Goal: Task Accomplishment & Management: Manage account settings

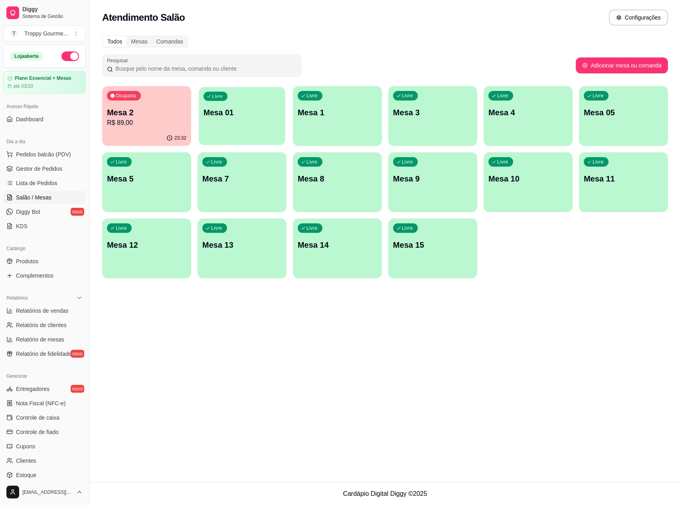
click at [241, 128] on div "Livre Mesa 01" at bounding box center [242, 111] width 86 height 49
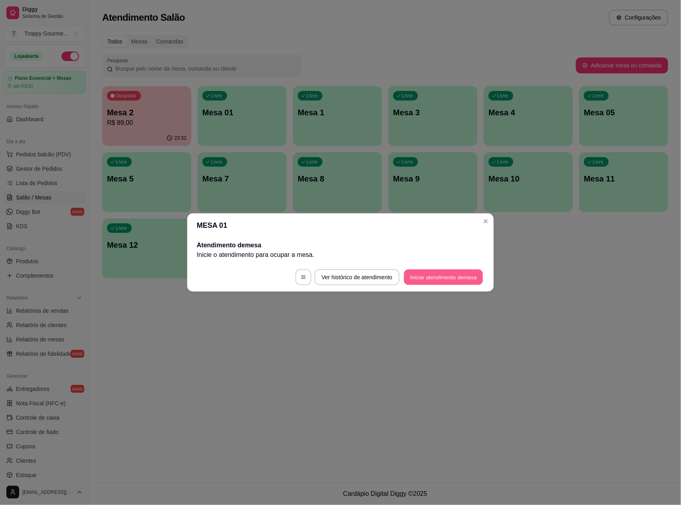
click at [438, 275] on button "Iniciar atendimento de mesa" at bounding box center [443, 278] width 79 height 16
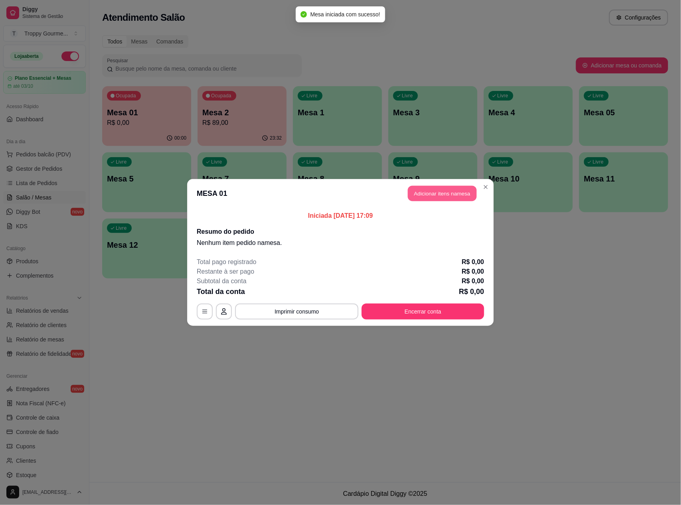
click at [455, 197] on button "Adicionar itens na mesa" at bounding box center [442, 194] width 69 height 16
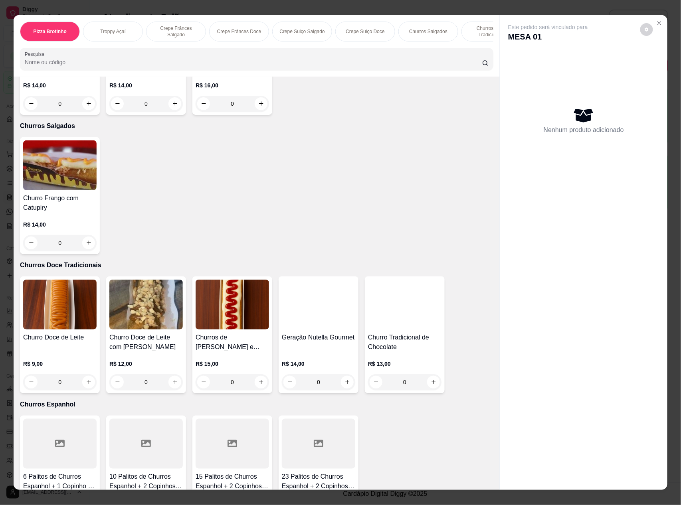
scroll to position [1117, 0]
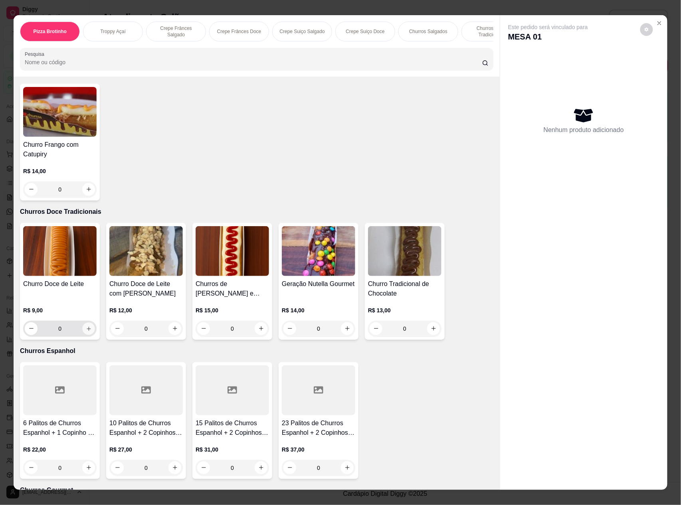
click at [86, 326] on icon "increase-product-quantity" at bounding box center [89, 329] width 6 height 6
type input "1"
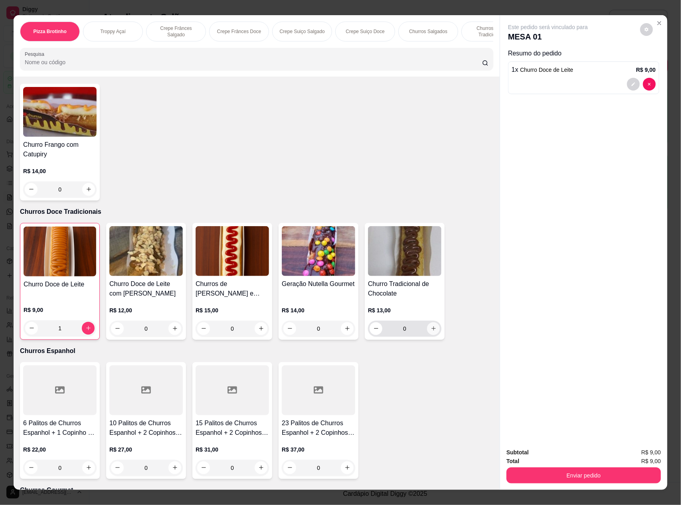
click at [430, 329] on icon "increase-product-quantity" at bounding box center [433, 328] width 6 height 6
type input "1"
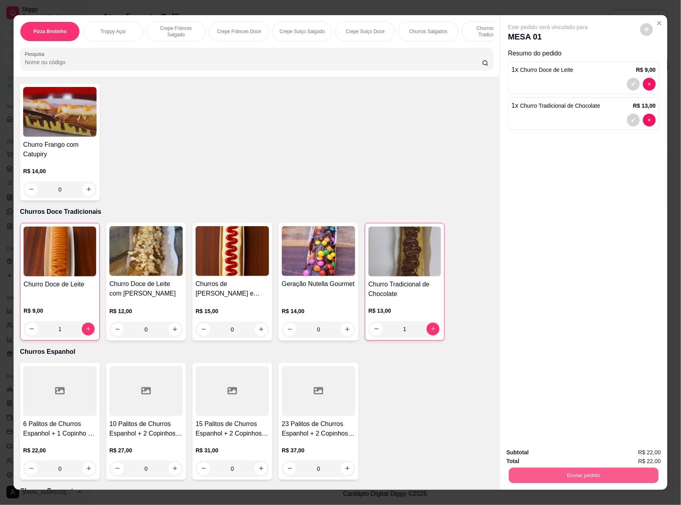
click at [518, 473] on button "Enviar pedido" at bounding box center [584, 476] width 150 height 16
click at [526, 452] on button "Não registrar e enviar pedido" at bounding box center [556, 456] width 83 height 15
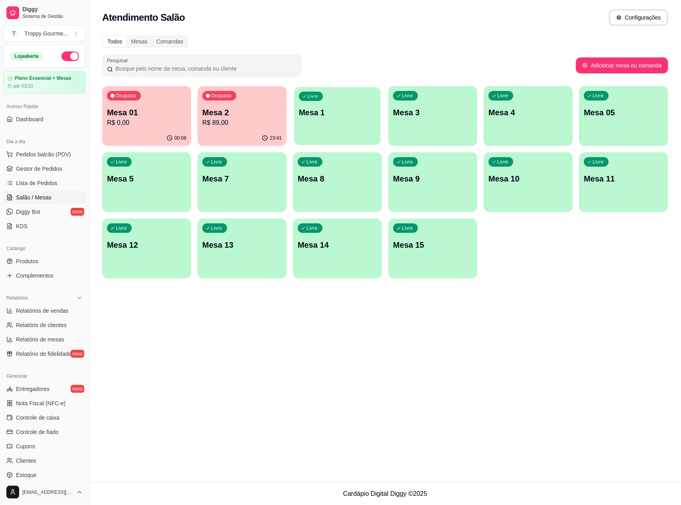
click at [323, 128] on div "Livre Mesa 1" at bounding box center [337, 111] width 86 height 49
click at [258, 118] on p "R$ 89,00" at bounding box center [241, 123] width 79 height 10
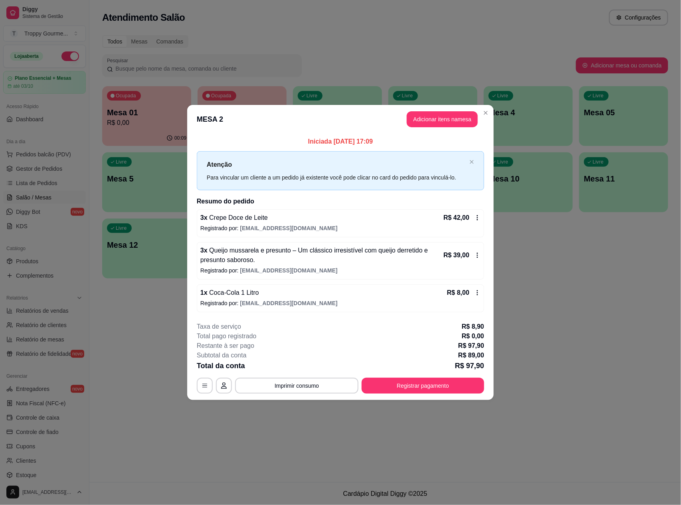
click at [492, 107] on header "MESA 2 Adicionar itens na mesa" at bounding box center [340, 119] width 306 height 29
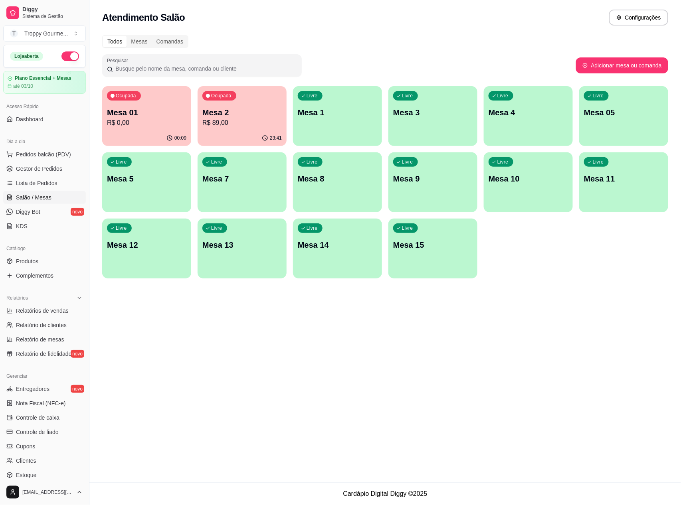
click at [409, 114] on p "Mesa 3" at bounding box center [432, 112] width 79 height 11
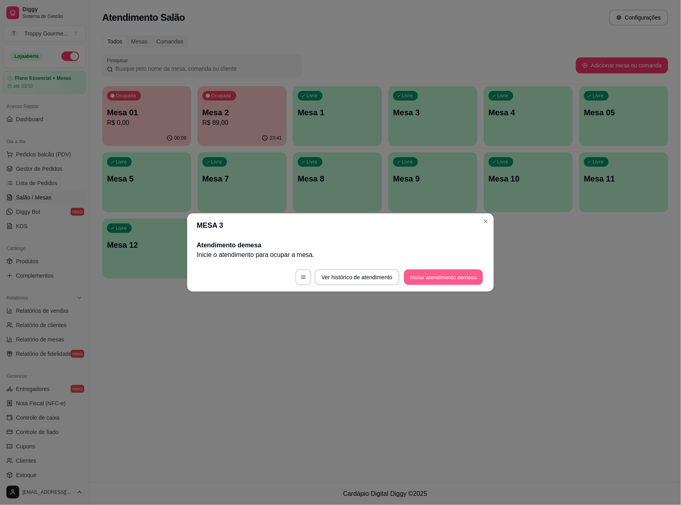
click at [412, 275] on button "Iniciar atendimento de mesa" at bounding box center [443, 278] width 79 height 16
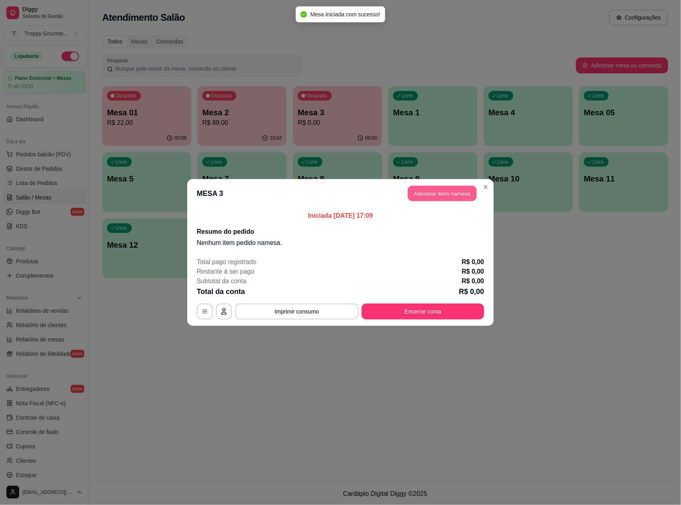
click at [431, 195] on button "Adicionar itens na mesa" at bounding box center [442, 194] width 69 height 16
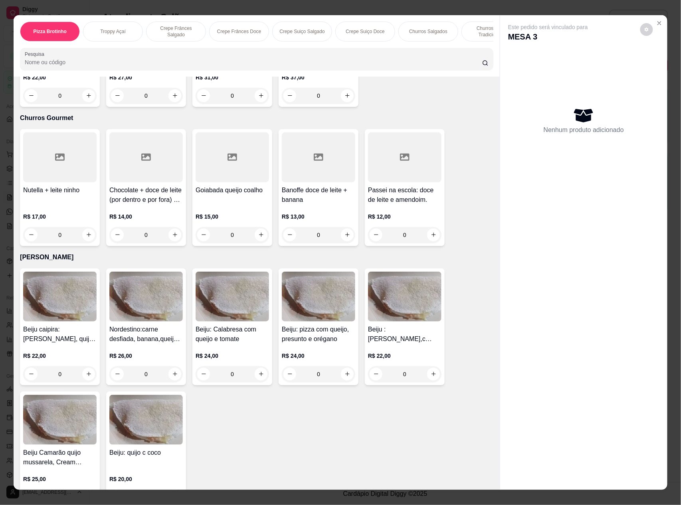
scroll to position [1542, 0]
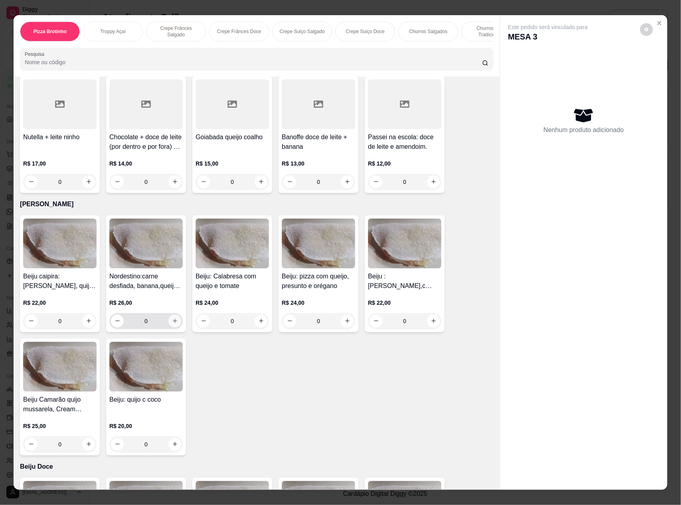
click at [172, 318] on icon "increase-product-quantity" at bounding box center [175, 321] width 6 height 6
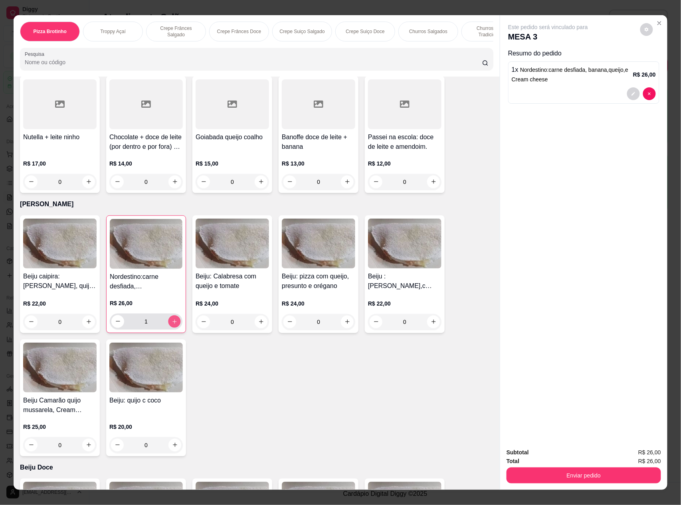
click at [172, 319] on icon "increase-product-quantity" at bounding box center [175, 322] width 6 height 6
type input "2"
click at [544, 475] on button "Enviar pedido" at bounding box center [583, 475] width 154 height 16
click at [539, 450] on button "Não registrar e enviar pedido" at bounding box center [556, 456] width 83 height 15
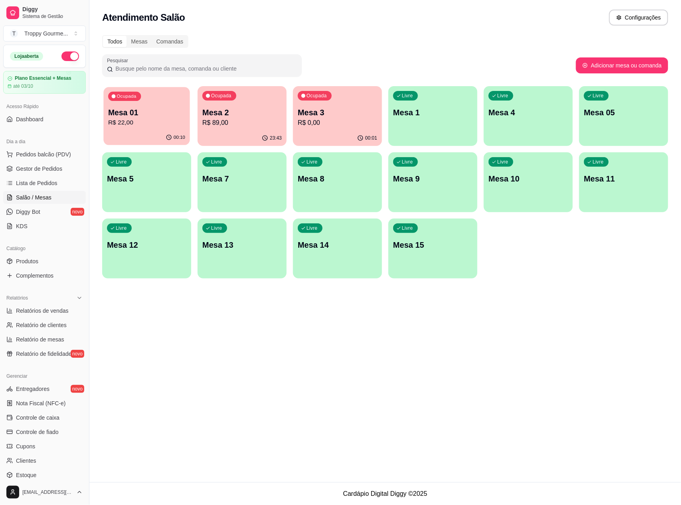
click at [177, 128] on div "Ocupada Mesa 01 R$ 22,00" at bounding box center [146, 108] width 86 height 43
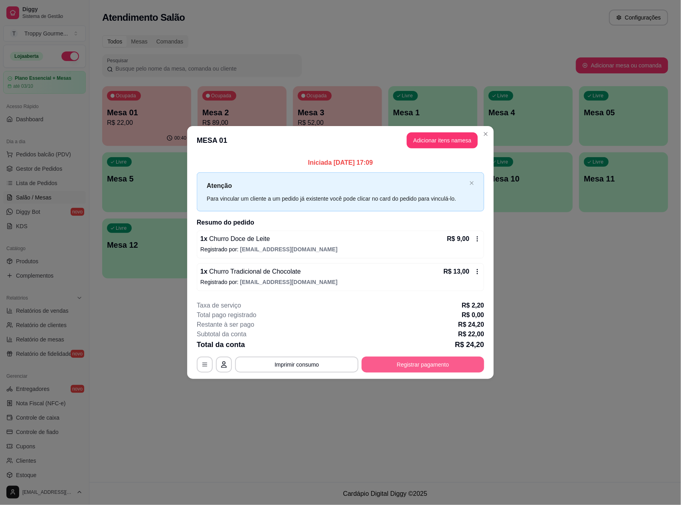
click at [429, 365] on button "Registrar pagamento" at bounding box center [422, 365] width 122 height 16
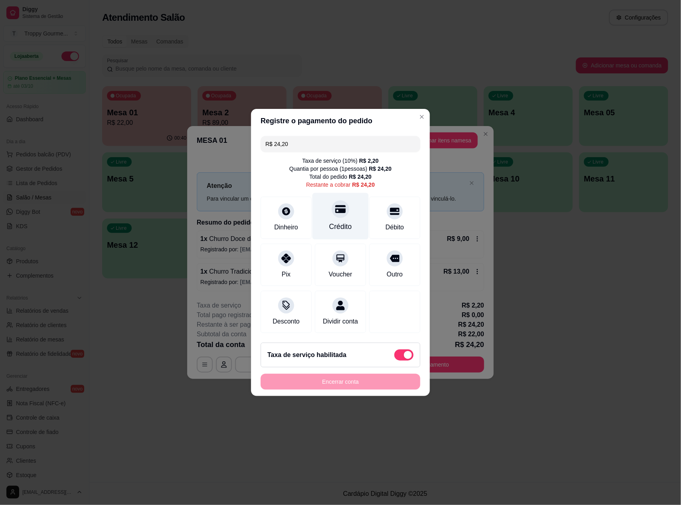
click at [335, 221] on div "Crédito" at bounding box center [340, 226] width 23 height 10
type input "R$ 0,00"
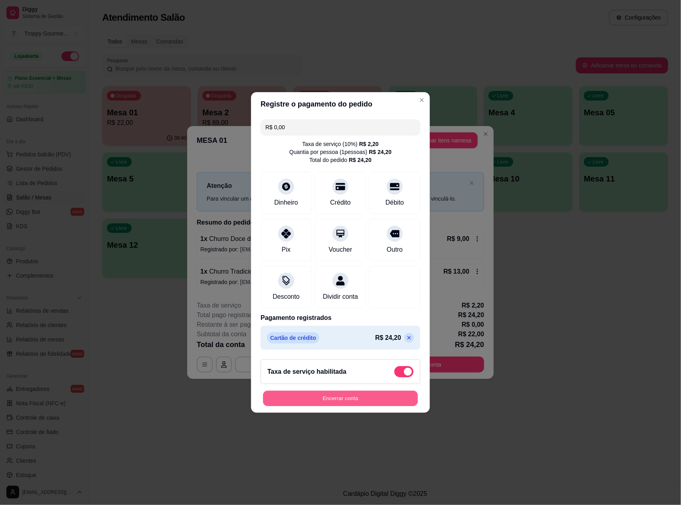
click at [362, 401] on button "Encerrar conta" at bounding box center [340, 399] width 155 height 16
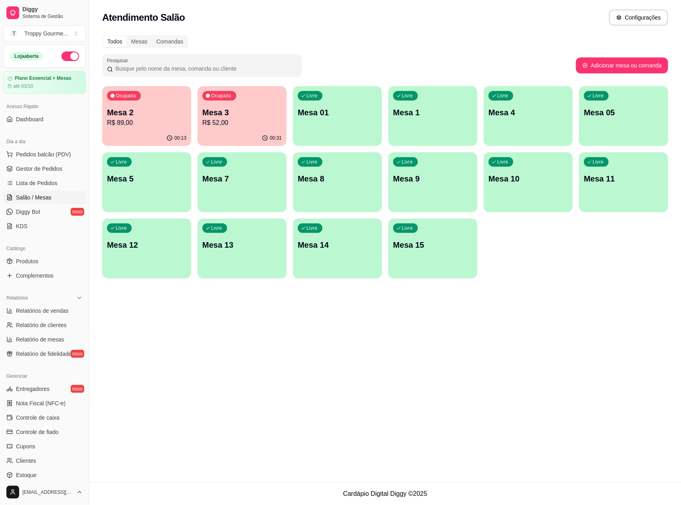
click at [242, 130] on div "Ocupada Mesa 3 R$ 52,00" at bounding box center [241, 108] width 89 height 44
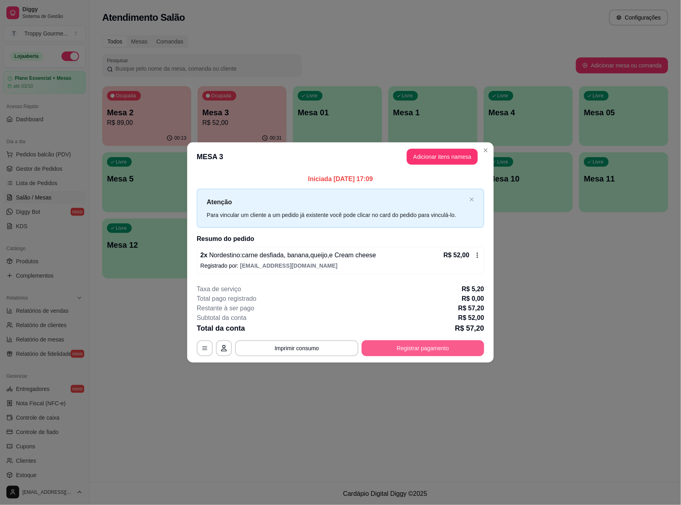
click at [401, 346] on button "Registrar pagamento" at bounding box center [422, 348] width 122 height 16
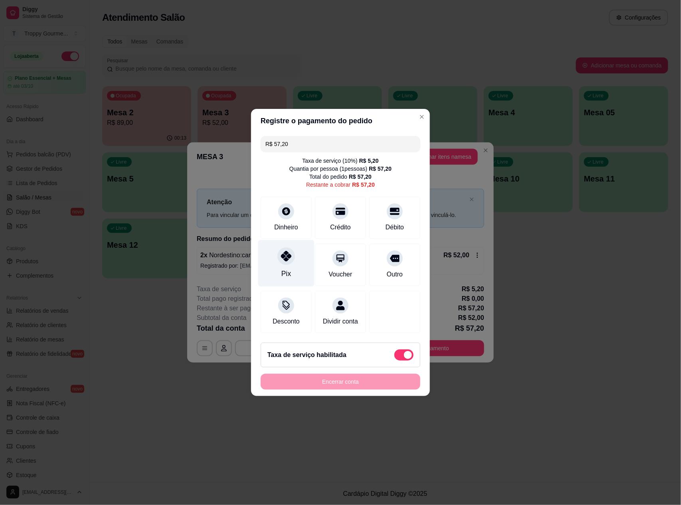
click at [286, 268] on div "Pix" at bounding box center [286, 273] width 10 height 10
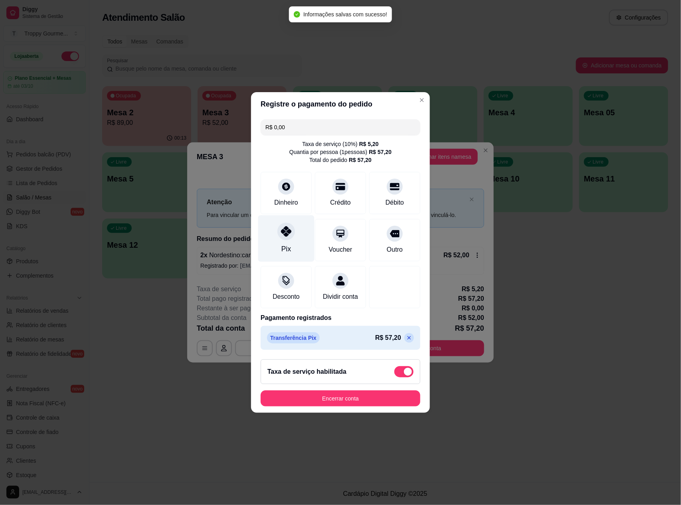
type input "R$ 0,00"
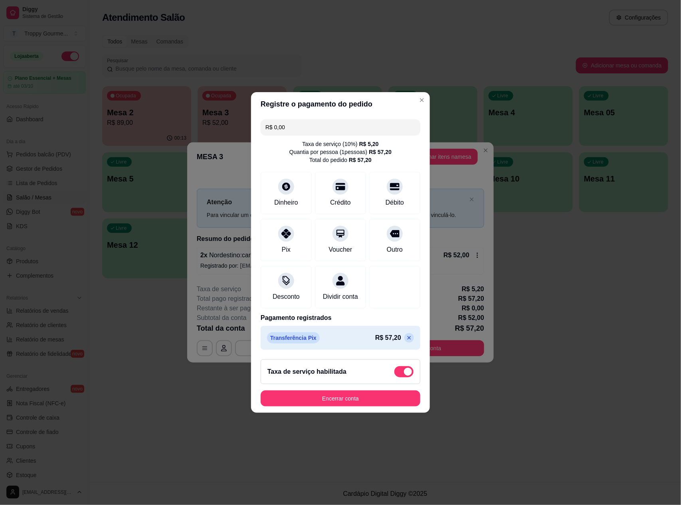
click at [404, 374] on span at bounding box center [408, 372] width 8 height 8
click at [399, 374] on input "checkbox" at bounding box center [396, 375] width 5 height 5
checkbox input "true"
type input "-R$ 5,20"
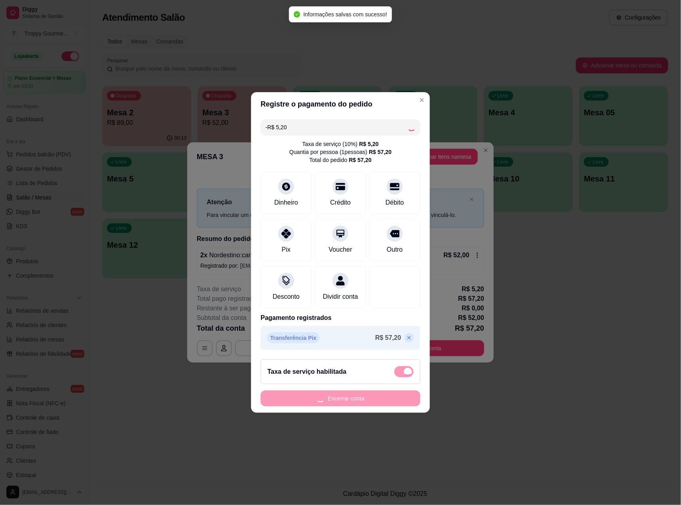
checkbox input "false"
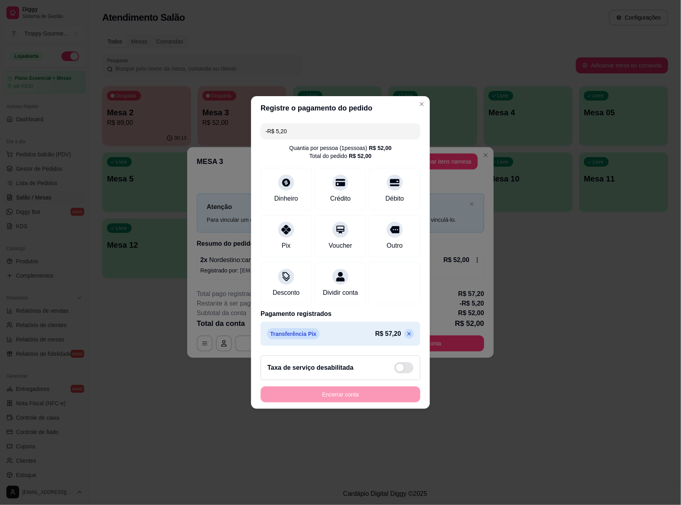
click at [406, 337] on icon at bounding box center [409, 334] width 6 height 6
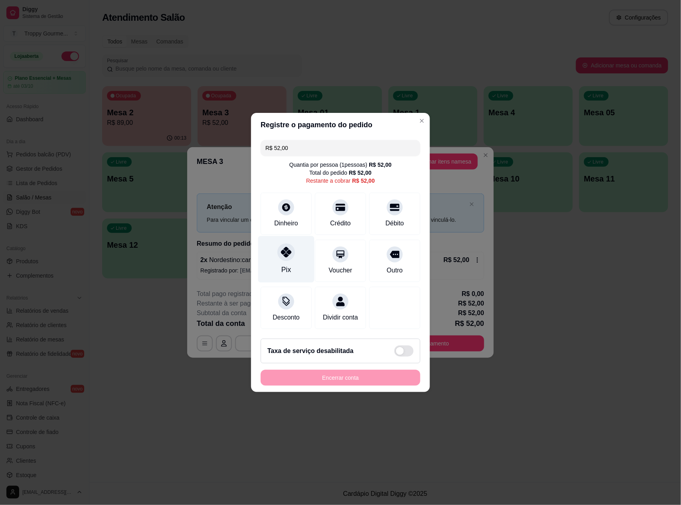
click at [291, 257] on div "Pix" at bounding box center [286, 259] width 56 height 47
type input "R$ 0,00"
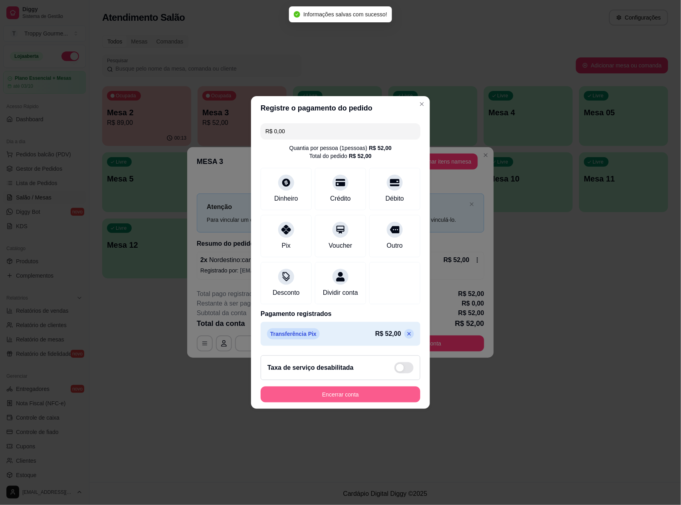
click at [345, 397] on button "Encerrar conta" at bounding box center [340, 395] width 160 height 16
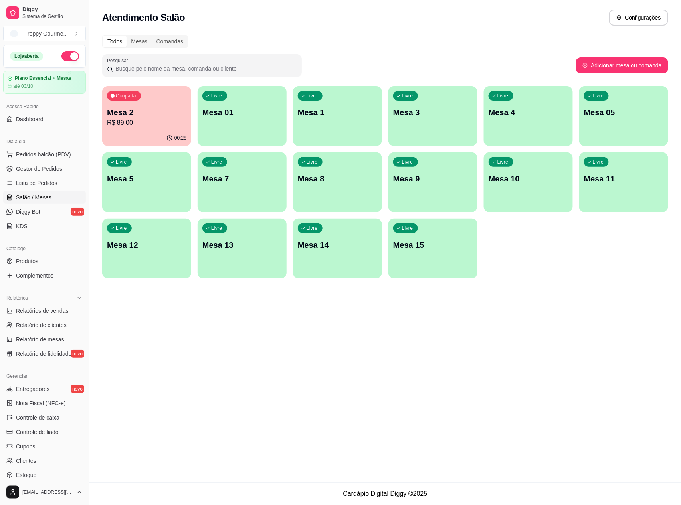
click at [238, 112] on p "Mesa 01" at bounding box center [241, 112] width 79 height 11
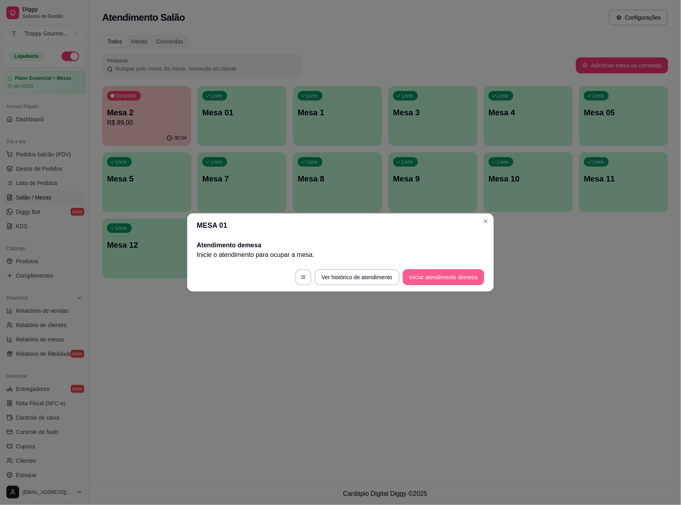
click at [439, 280] on button "Iniciar atendimento de mesa" at bounding box center [442, 277] width 81 height 16
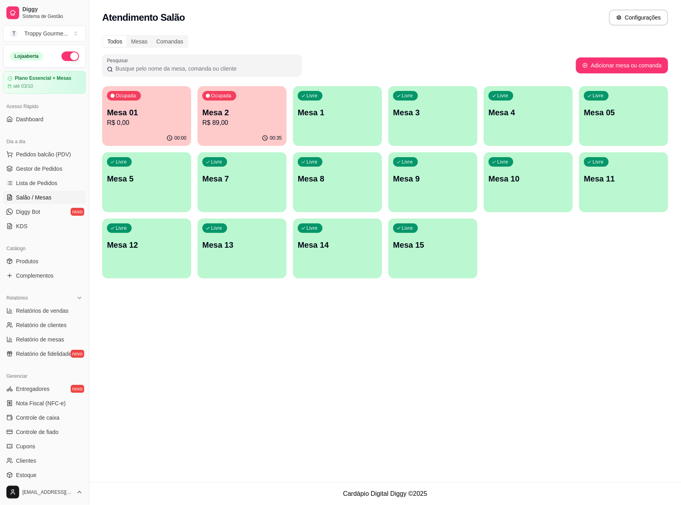
click at [527, 128] on div "Livre Mesa 4" at bounding box center [527, 111] width 89 height 50
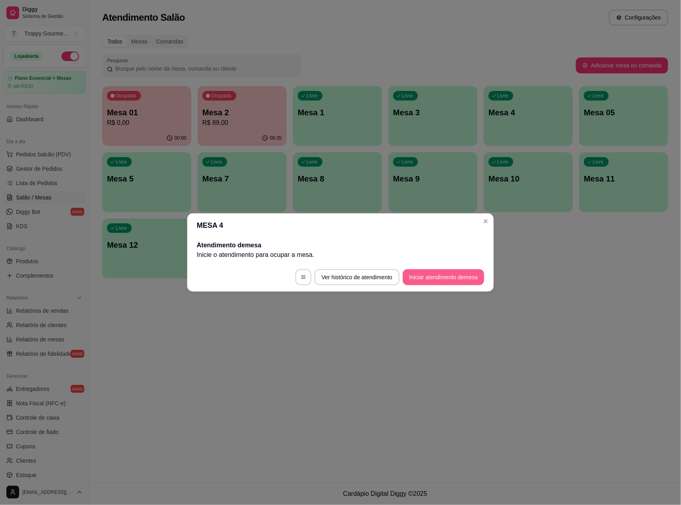
click at [445, 276] on button "Iniciar atendimento de mesa" at bounding box center [442, 277] width 81 height 16
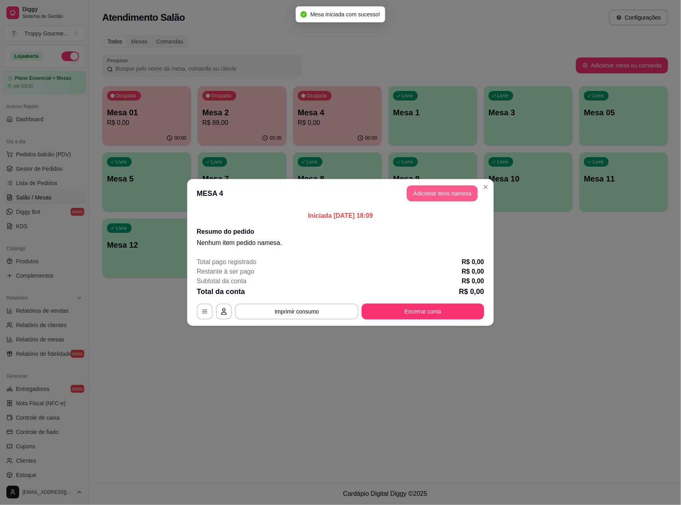
click at [433, 187] on button "Adicionar itens na mesa" at bounding box center [441, 193] width 71 height 16
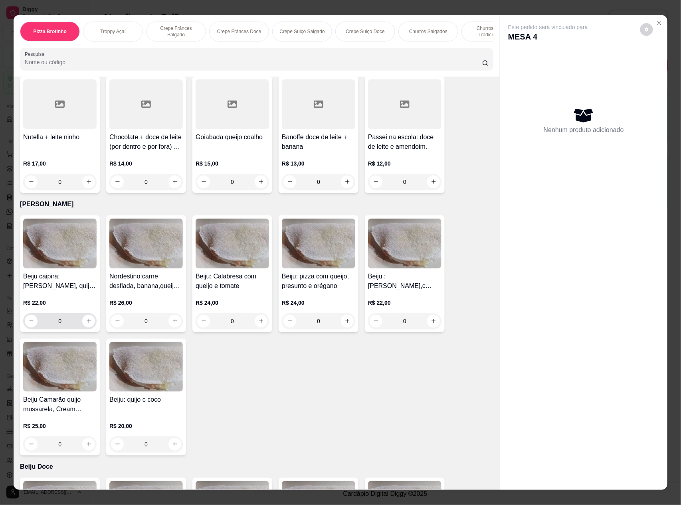
click at [80, 325] on div "0" at bounding box center [60, 321] width 70 height 16
click at [86, 318] on icon "increase-product-quantity" at bounding box center [89, 321] width 6 height 6
type input "1"
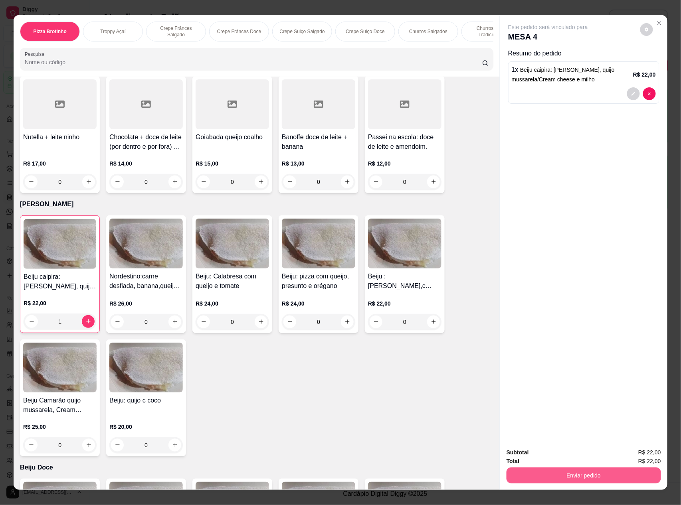
click at [552, 474] on button "Enviar pedido" at bounding box center [583, 475] width 154 height 16
click at [549, 449] on button "Não registrar e enviar pedido" at bounding box center [556, 456] width 83 height 15
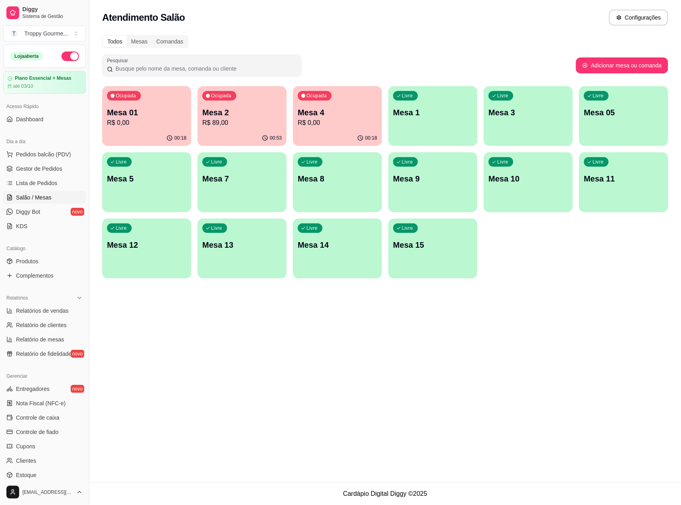
click at [364, 130] on button "Ocupada Mesa 4 R$ 0,00 00:18" at bounding box center [337, 116] width 89 height 60
click at [349, 115] on p "Mesa 4" at bounding box center [337, 112] width 77 height 11
click at [231, 112] on p "Mesa 2" at bounding box center [241, 112] width 77 height 11
click at [323, 122] on p "R$ 0,00" at bounding box center [337, 122] width 77 height 9
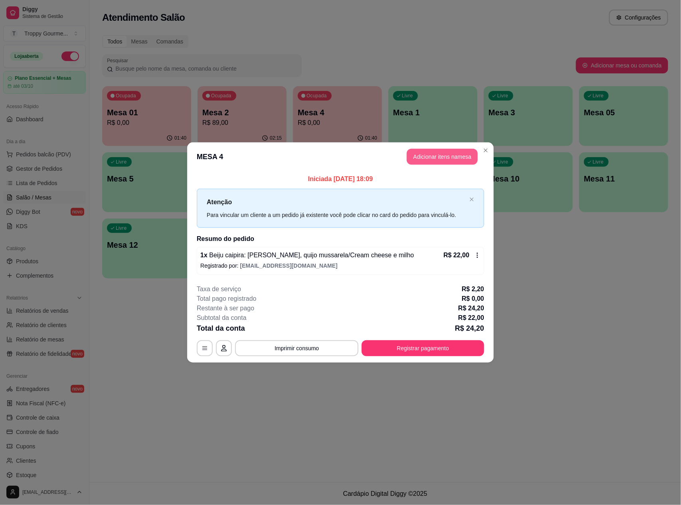
click at [452, 154] on button "Adicionar itens na mesa" at bounding box center [441, 157] width 71 height 16
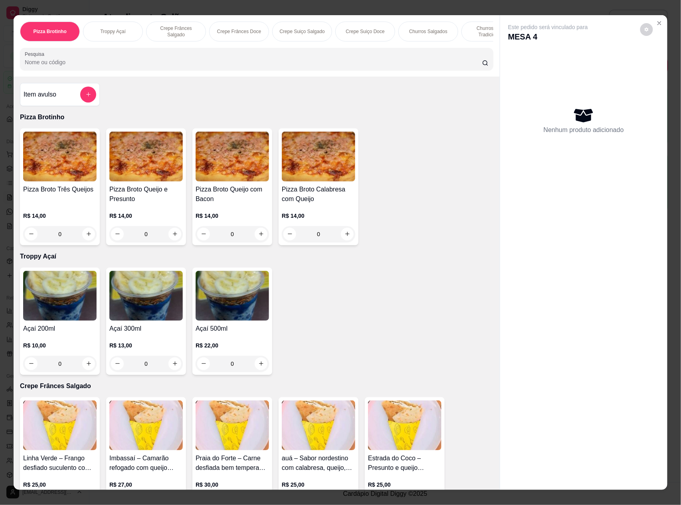
scroll to position [160, 0]
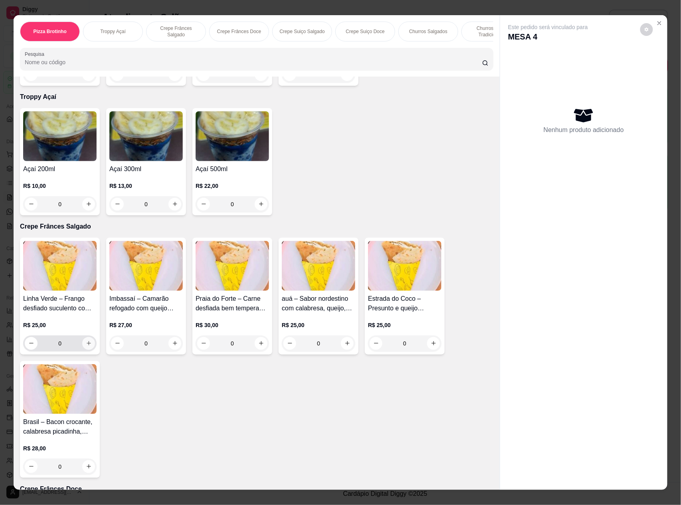
click at [86, 346] on icon "increase-product-quantity" at bounding box center [89, 343] width 6 height 6
type input "1"
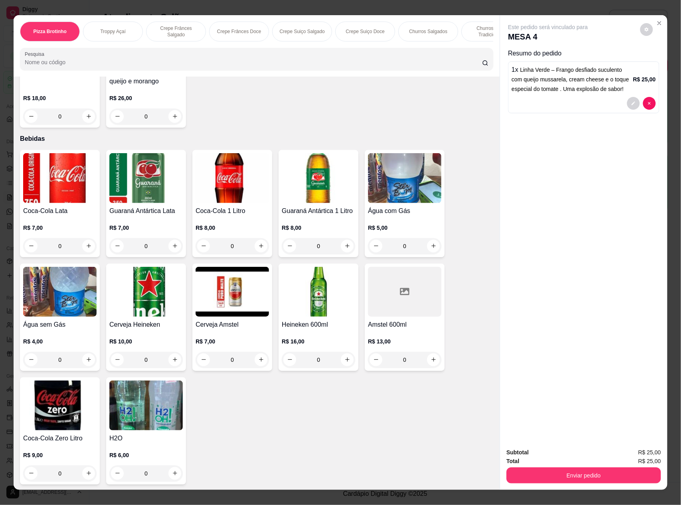
scroll to position [10, 0]
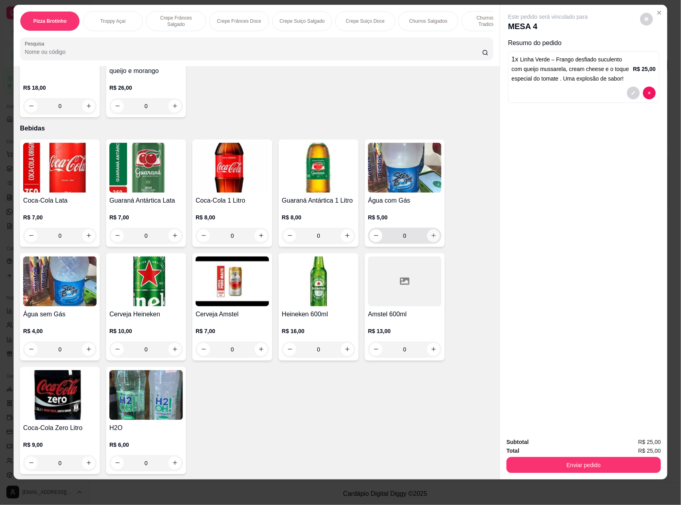
click at [427, 233] on button "increase-product-quantity" at bounding box center [433, 235] width 13 height 13
type input "1"
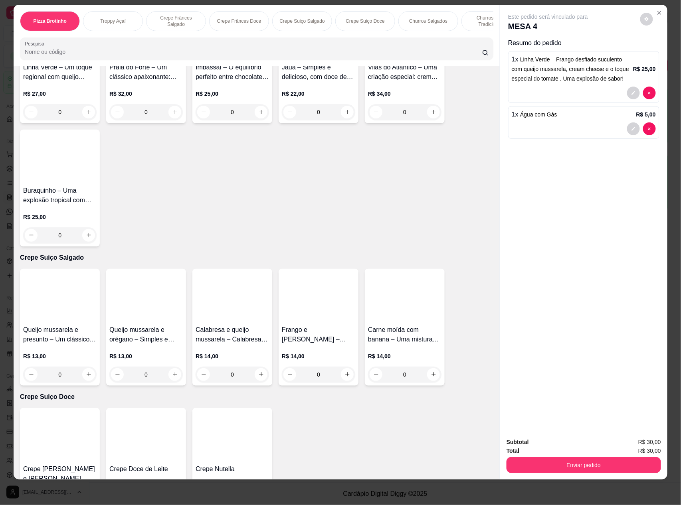
scroll to position [484, 0]
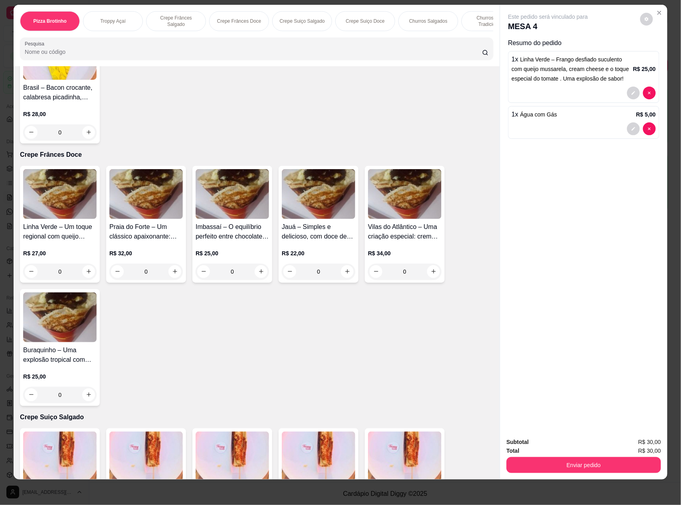
click at [132, 233] on h4 "Praia do Forte – Um clássico apaixonante: Nutella cremosa com geleia de morango…" at bounding box center [145, 231] width 73 height 19
click at [54, 236] on h4 "Linha Verde – Um toque regional com queijo mussarela, [GEOGRAPHIC_DATA] cremosa…" at bounding box center [59, 231] width 73 height 19
click at [302, 241] on h4 "Jauá – Simples e delicioso, com doce de leite cremoso que derrete na boca." at bounding box center [318, 231] width 73 height 19
click at [231, 235] on h4 "Imbassaí – O equilíbrio perfeito entre chocolate ao leite e rodelas de banana. …" at bounding box center [231, 231] width 73 height 19
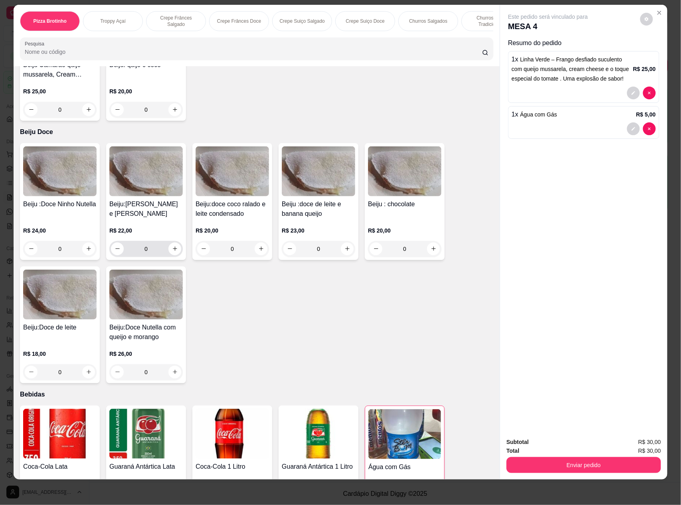
scroll to position [1814, 0]
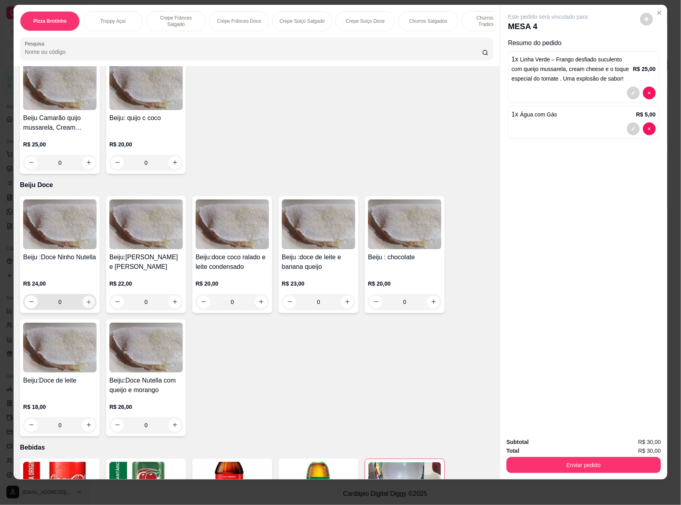
click at [87, 301] on icon "increase-product-quantity" at bounding box center [89, 302] width 4 height 4
type input "1"
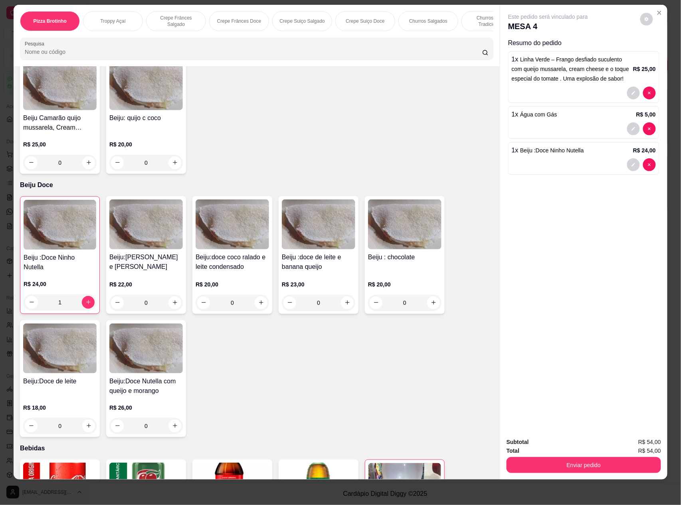
scroll to position [1601, 0]
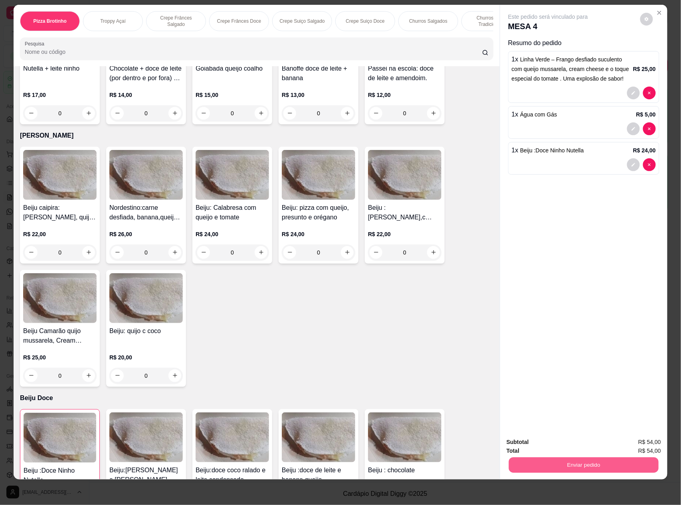
click at [592, 465] on button "Enviar pedido" at bounding box center [584, 466] width 150 height 16
click at [540, 441] on button "Não registrar e enviar pedido" at bounding box center [556, 445] width 83 height 15
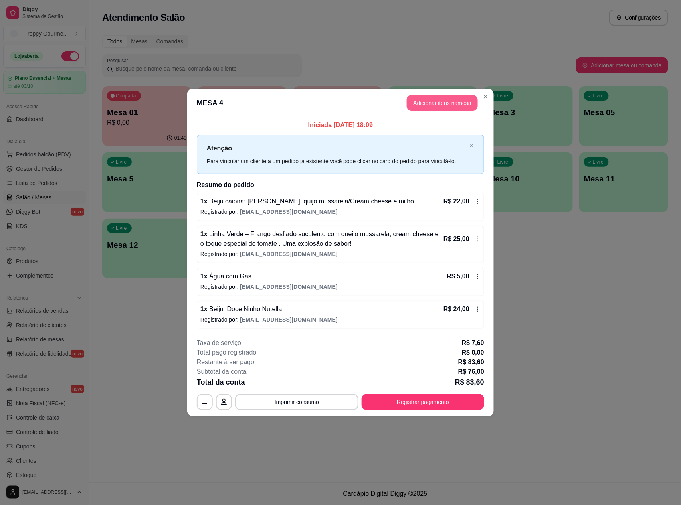
click at [440, 98] on button "Adicionar itens na mesa" at bounding box center [441, 103] width 71 height 16
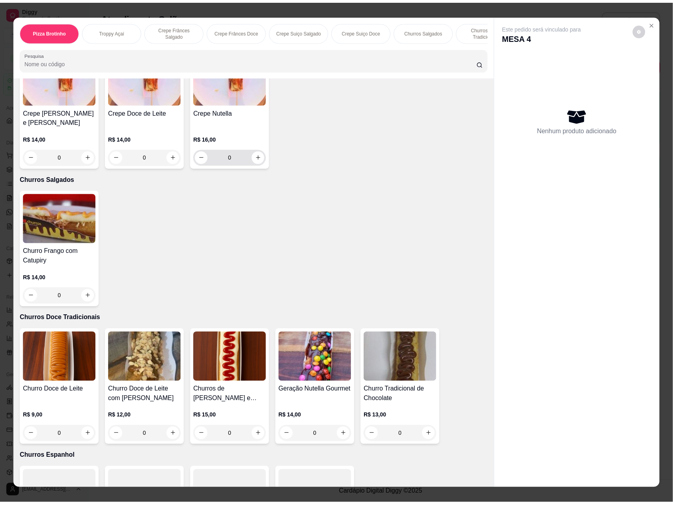
scroll to position [1117, 0]
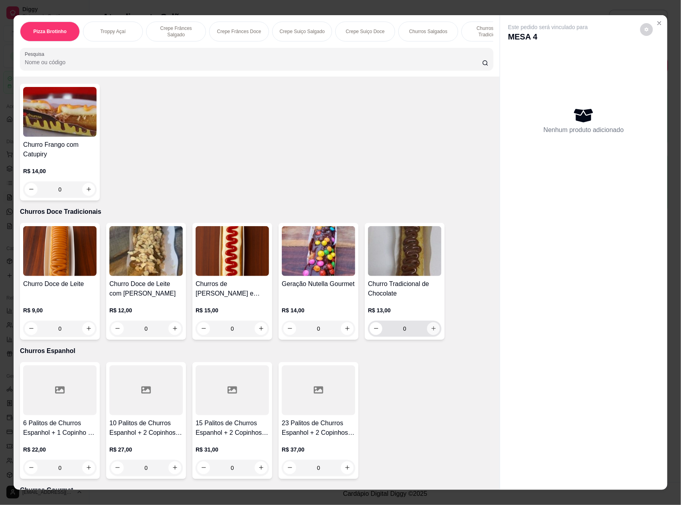
click at [430, 329] on icon "increase-product-quantity" at bounding box center [433, 328] width 6 height 6
type input "1"
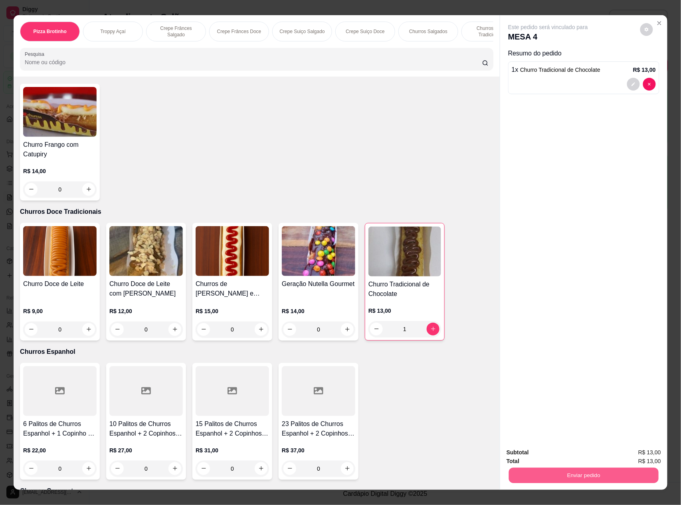
click at [565, 476] on button "Enviar pedido" at bounding box center [584, 476] width 150 height 16
click at [570, 454] on button "Não registrar e enviar pedido" at bounding box center [556, 456] width 83 height 15
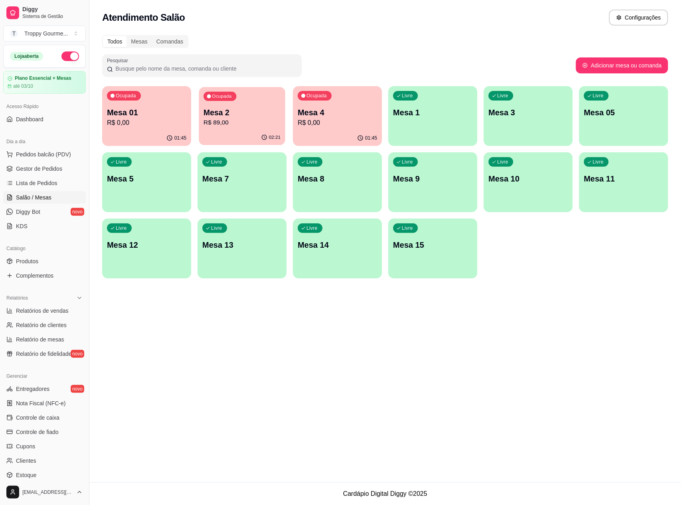
click at [246, 128] on div "Ocupada Mesa 2 R$ 89,00" at bounding box center [242, 108] width 86 height 43
click at [220, 115] on p "Mesa 2" at bounding box center [241, 112] width 77 height 11
click at [345, 125] on p "R$ 0,00" at bounding box center [337, 122] width 77 height 9
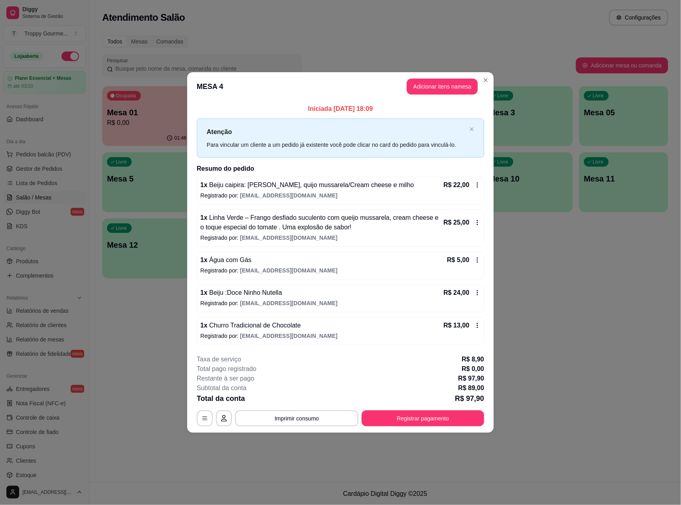
click at [478, 186] on icon at bounding box center [477, 185] width 6 height 6
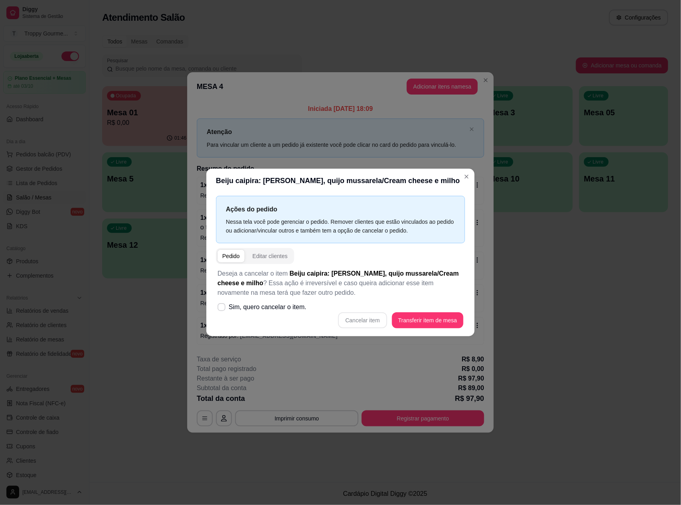
click at [373, 319] on div "Cancelar item Transferir item de mesa" at bounding box center [340, 320] width 246 height 16
click at [373, 316] on div "Cancelar item Transferir item de mesa" at bounding box center [340, 320] width 246 height 16
click at [226, 304] on label "Sim, quero cancelar o item." at bounding box center [261, 307] width 95 height 16
click at [222, 309] on input "Sim, quero cancelar o item." at bounding box center [219, 311] width 5 height 5
checkbox input "true"
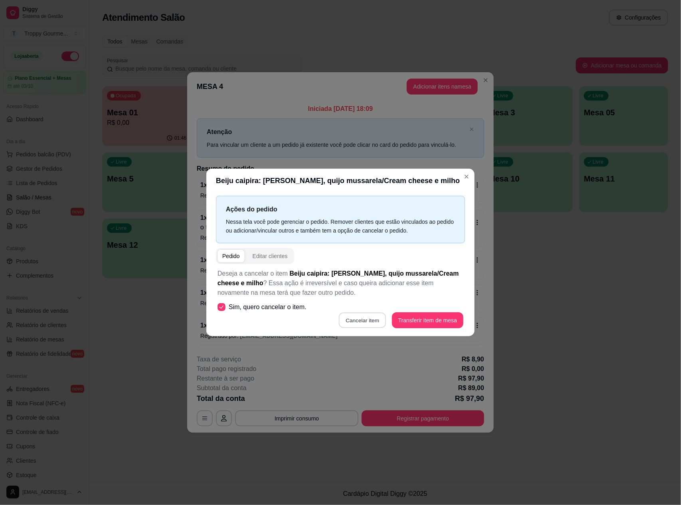
click at [366, 310] on div "Deseja a cancelar o item Beiju caipira: frango desfiado, quijo mussarela/Cream …" at bounding box center [340, 298] width 249 height 69
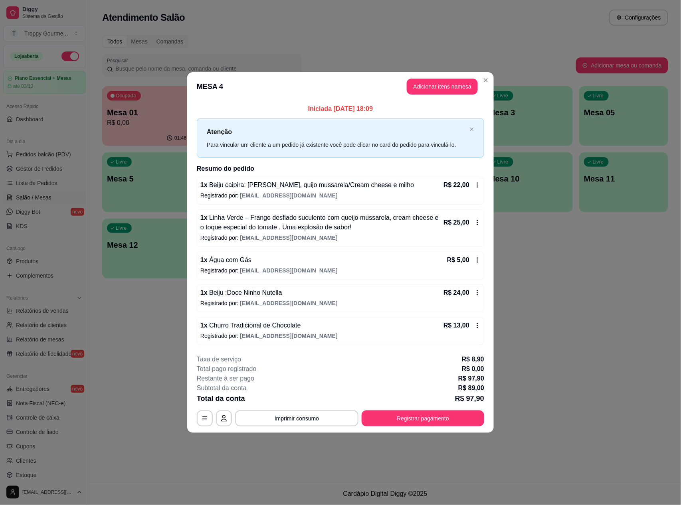
click at [476, 187] on icon at bounding box center [477, 185] width 6 height 6
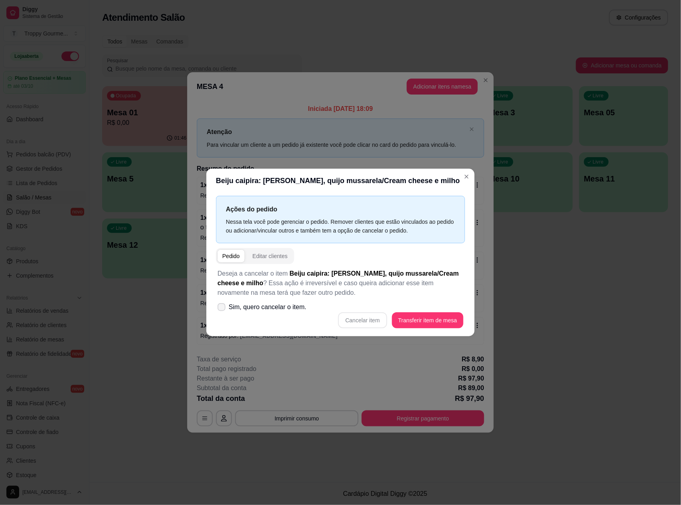
click at [219, 305] on span at bounding box center [221, 307] width 8 height 8
click at [219, 309] on input "Sim, quero cancelar o item." at bounding box center [219, 311] width 5 height 5
checkbox input "true"
click at [357, 323] on button "Cancelar item" at bounding box center [362, 321] width 47 height 16
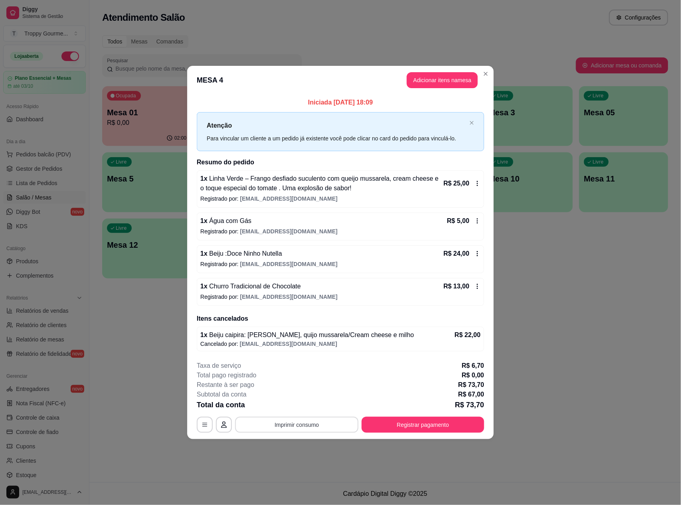
click at [297, 425] on button "Imprimir consumo" at bounding box center [296, 425] width 123 height 16
click at [297, 403] on button "IMPRESSORA" at bounding box center [299, 407] width 56 height 12
click at [442, 422] on button "Registrar pagamento" at bounding box center [422, 425] width 119 height 16
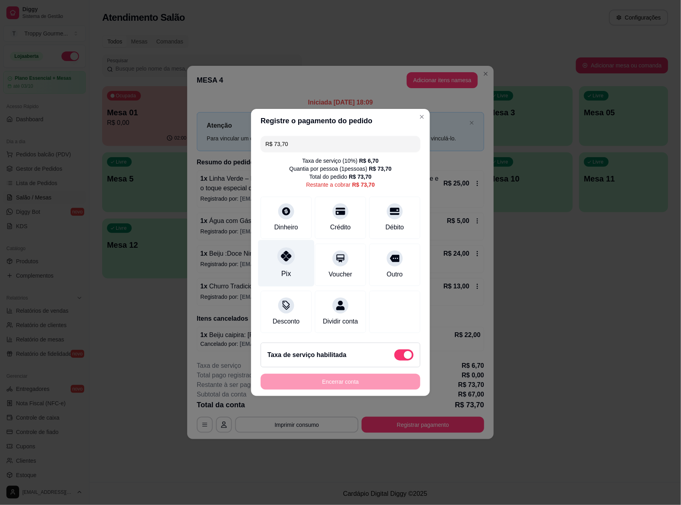
click at [284, 254] on icon at bounding box center [286, 256] width 10 height 10
type input "R$ 0,00"
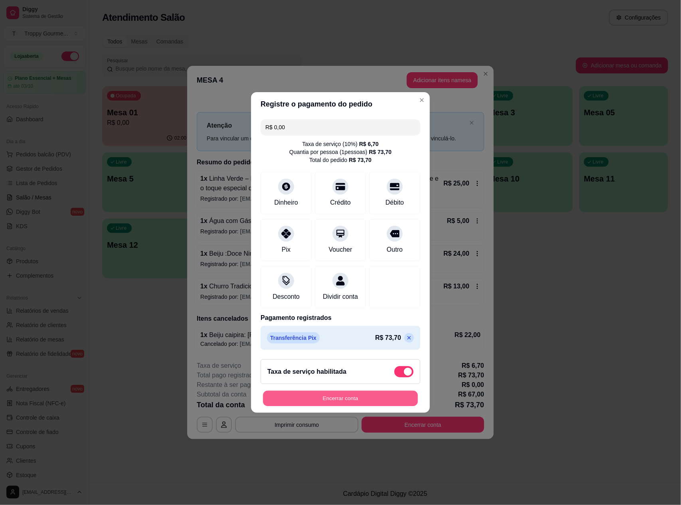
click at [339, 400] on button "Encerrar conta" at bounding box center [340, 399] width 155 height 16
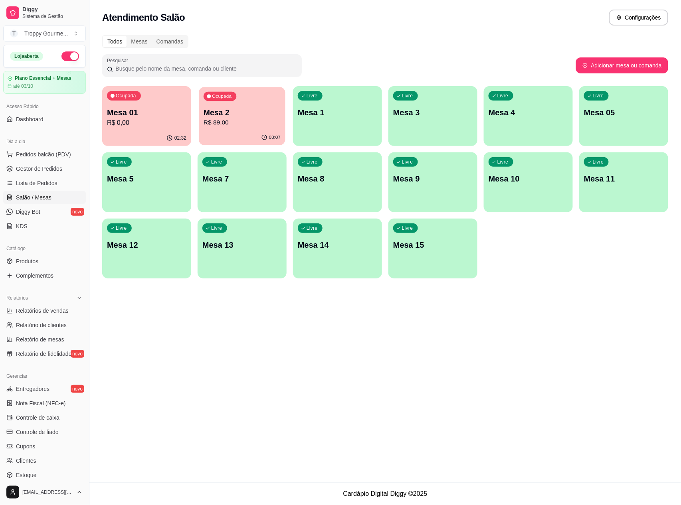
click at [223, 130] on div "Ocupada Mesa 2 R$ 89,00" at bounding box center [242, 108] width 86 height 43
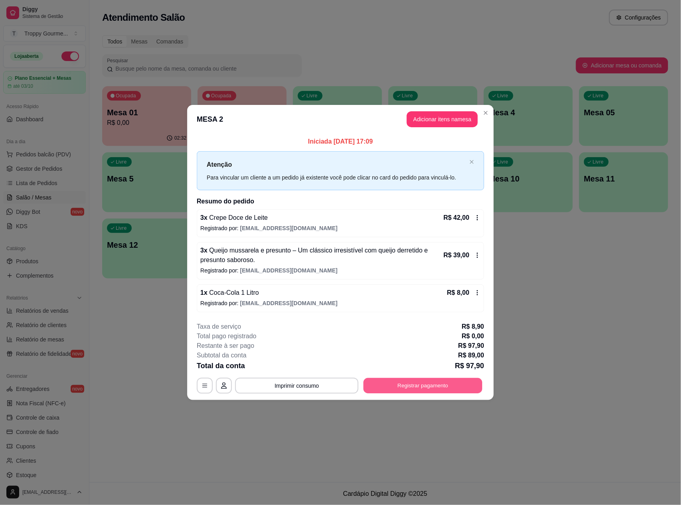
click at [444, 383] on button "Registrar pagamento" at bounding box center [422, 386] width 119 height 16
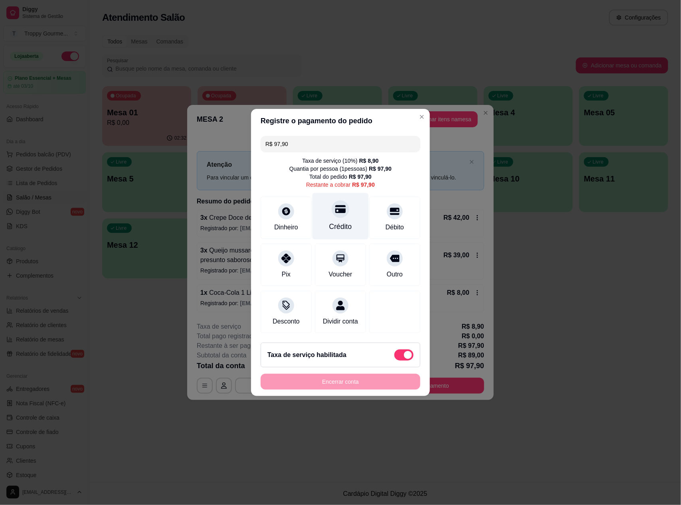
click at [335, 205] on icon at bounding box center [340, 209] width 10 height 8
type input "R$ 0,00"
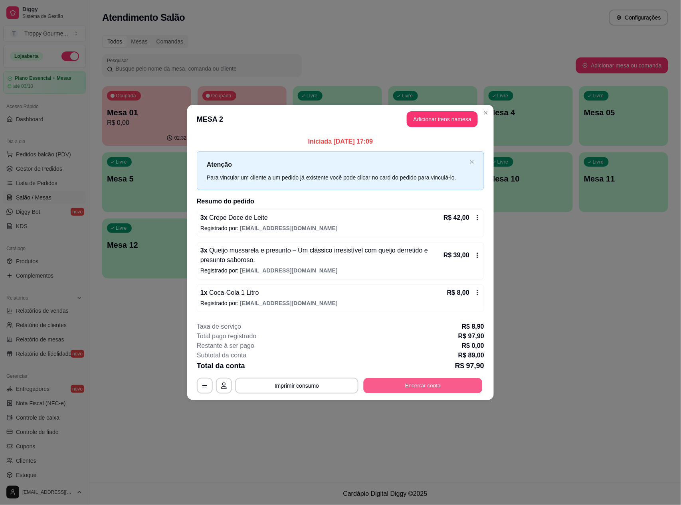
click at [428, 382] on button "Encerrar conta" at bounding box center [422, 386] width 119 height 16
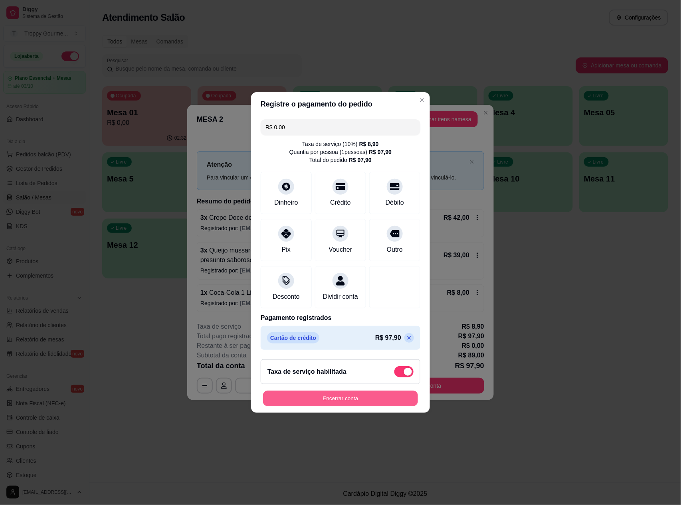
click at [385, 397] on button "Encerrar conta" at bounding box center [340, 399] width 155 height 16
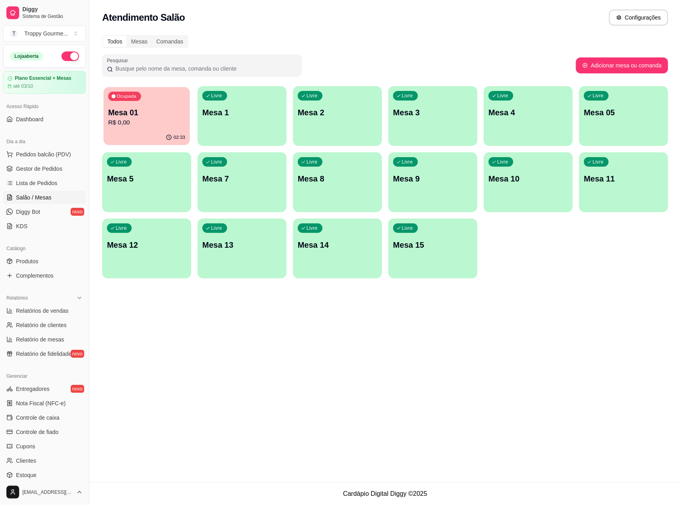
click at [170, 121] on p "R$ 0,00" at bounding box center [146, 122] width 77 height 9
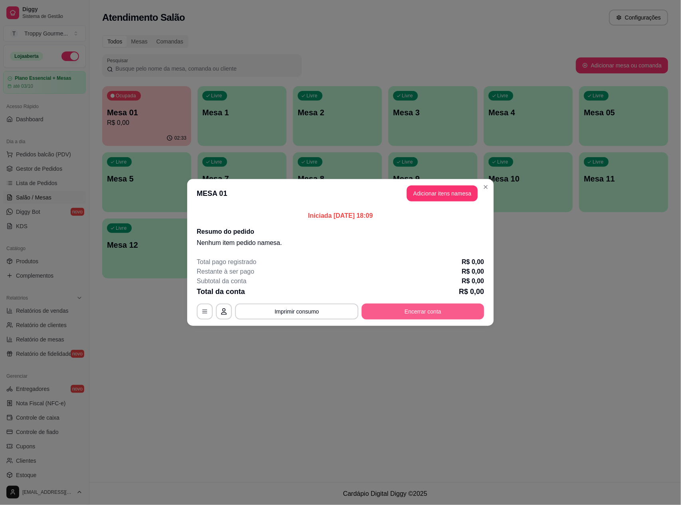
click at [420, 306] on button "Encerrar conta" at bounding box center [422, 312] width 122 height 16
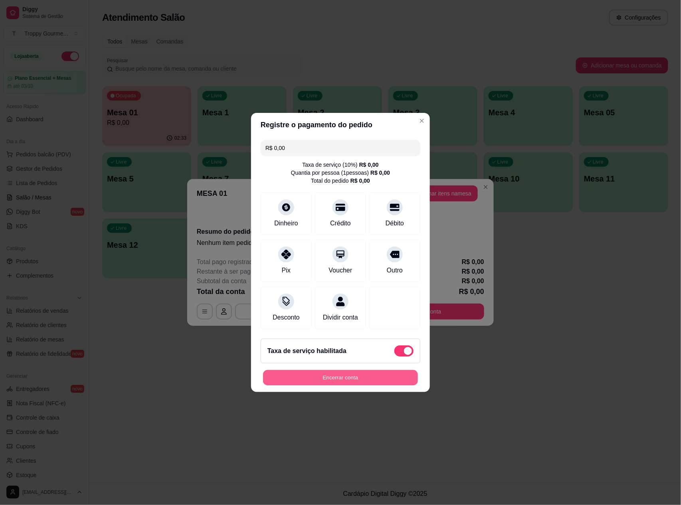
click at [371, 380] on button "Encerrar conta" at bounding box center [340, 378] width 155 height 16
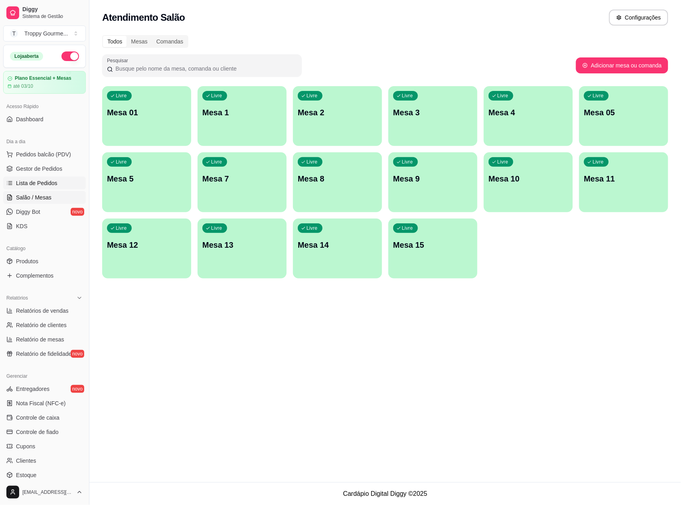
click at [33, 188] on link "Lista de Pedidos" at bounding box center [44, 183] width 83 height 13
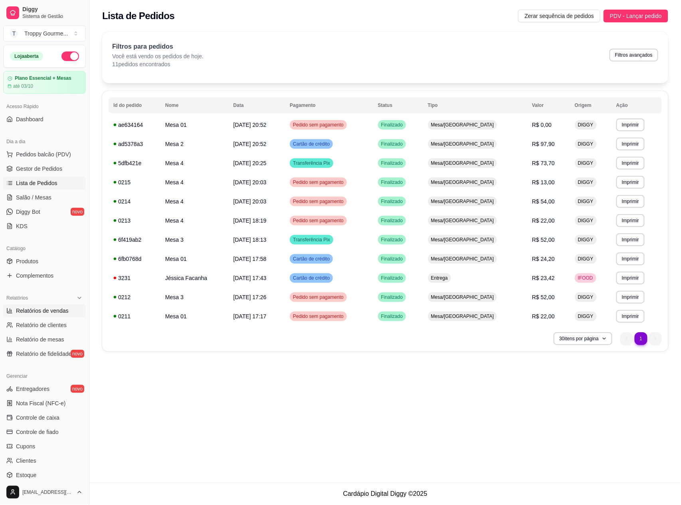
click at [45, 312] on span "Relatórios de vendas" at bounding box center [42, 311] width 53 height 8
select select "ALL"
select select "0"
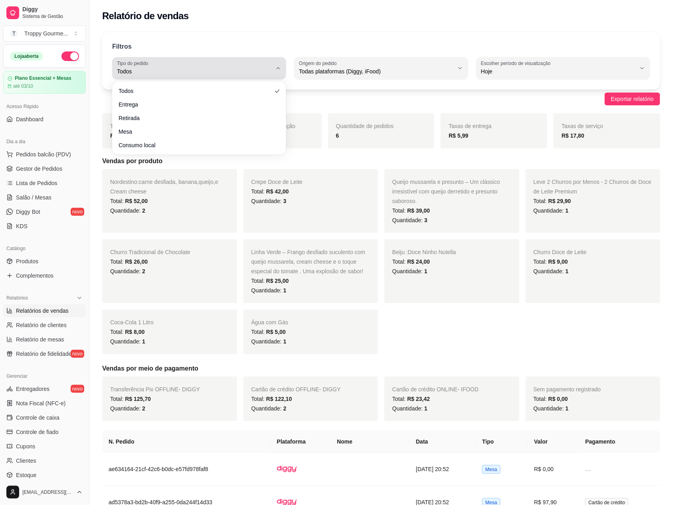
click at [280, 69] on icon "button" at bounding box center [278, 68] width 6 height 6
click at [278, 72] on button "Tipo do pedido Todos" at bounding box center [199, 68] width 174 height 22
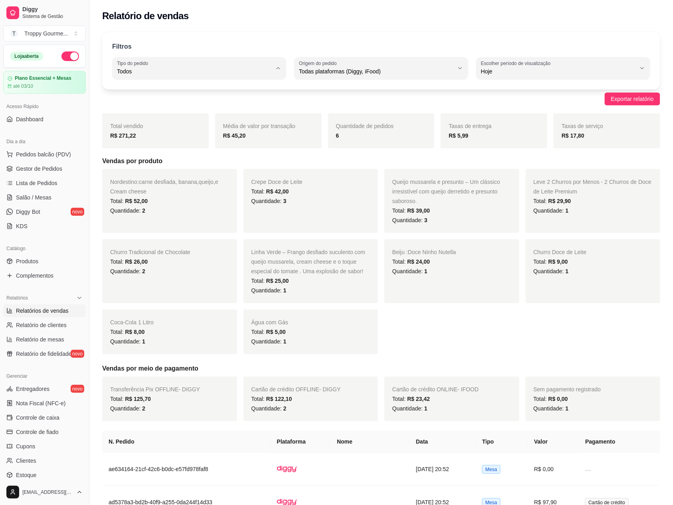
click at [349, 97] on div "Exportar relatório" at bounding box center [381, 99] width 558 height 13
click at [458, 66] on icon "button" at bounding box center [460, 68] width 6 height 6
click at [337, 118] on span "iFood" at bounding box center [377, 117] width 147 height 8
type input "IFOOD"
select select "IFOOD"
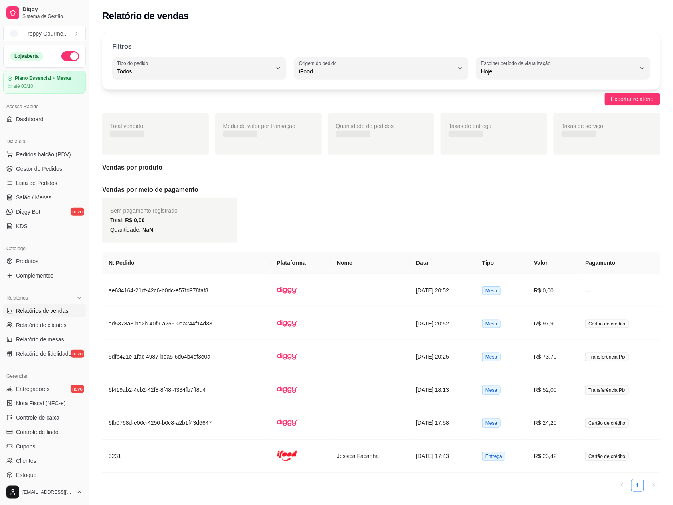
scroll to position [7, 0]
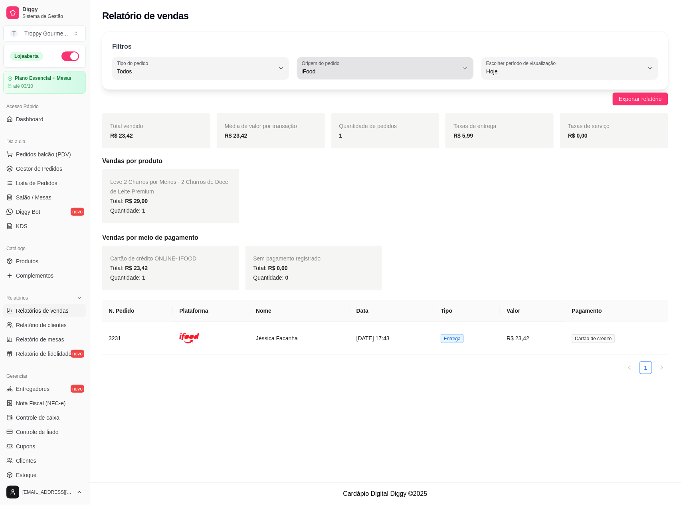
click at [333, 67] on span "iFood" at bounding box center [381, 71] width 158 height 8
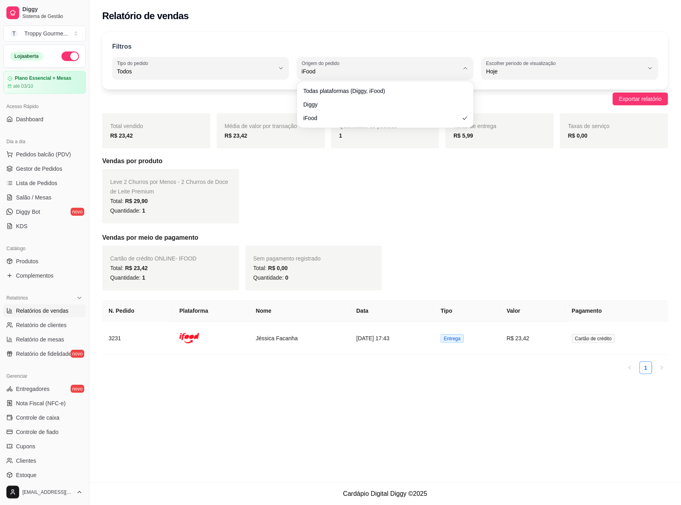
click at [329, 97] on ul "Todas plataformas (Diggy, iFood) Diggy iFood" at bounding box center [385, 105] width 170 height 40
click at [326, 103] on span "Diggy" at bounding box center [381, 104] width 150 height 8
type input "DIGGY"
select select "DIGGY"
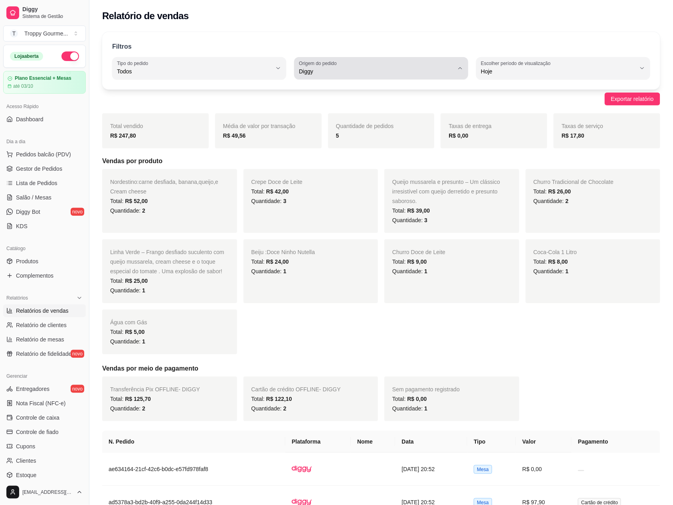
click at [439, 67] on span "Diggy" at bounding box center [376, 71] width 155 height 8
click at [395, 107] on span "Diggy" at bounding box center [377, 104] width 147 height 8
click at [27, 171] on span "Gestor de Pedidos" at bounding box center [39, 169] width 46 height 8
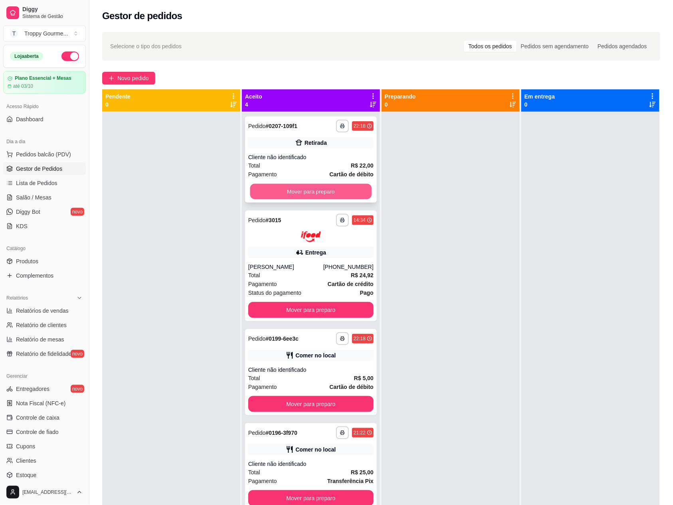
click at [345, 193] on button "Mover para preparo" at bounding box center [311, 192] width 122 height 16
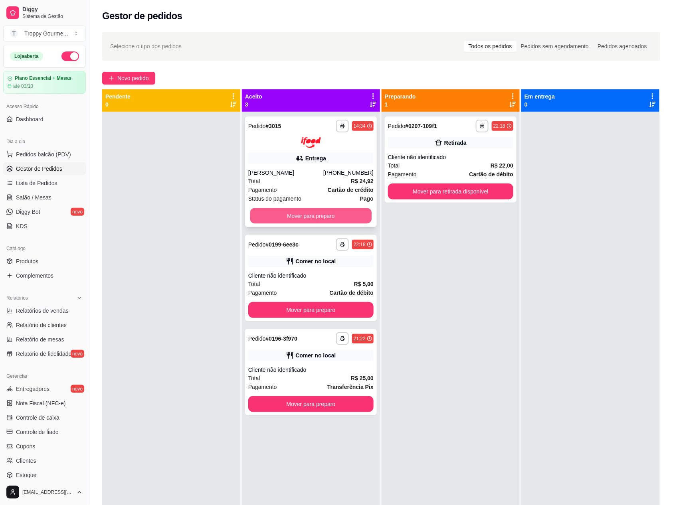
click at [357, 212] on button "Mover para preparo" at bounding box center [311, 216] width 122 height 16
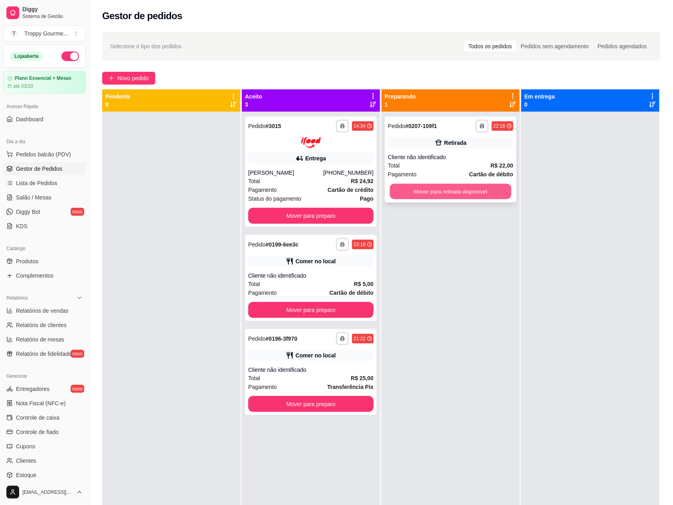
click at [395, 190] on button "Mover para retirada disponível" at bounding box center [451, 192] width 122 height 16
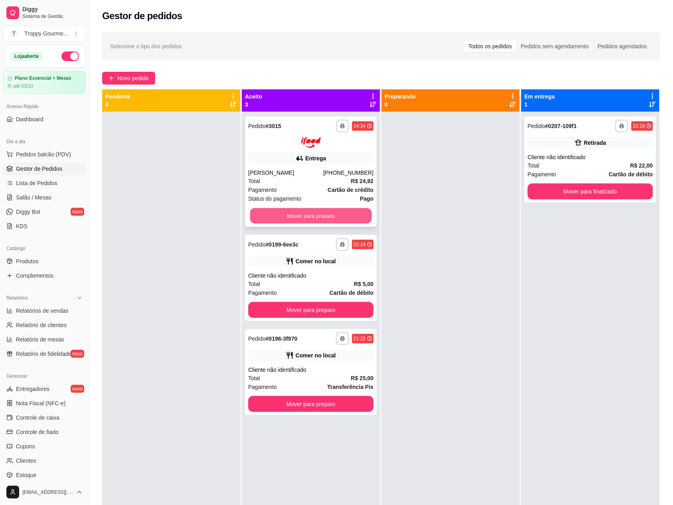
click at [351, 218] on button "Mover para preparo" at bounding box center [311, 216] width 122 height 16
click at [351, 217] on button "Mover para preparo" at bounding box center [310, 216] width 125 height 16
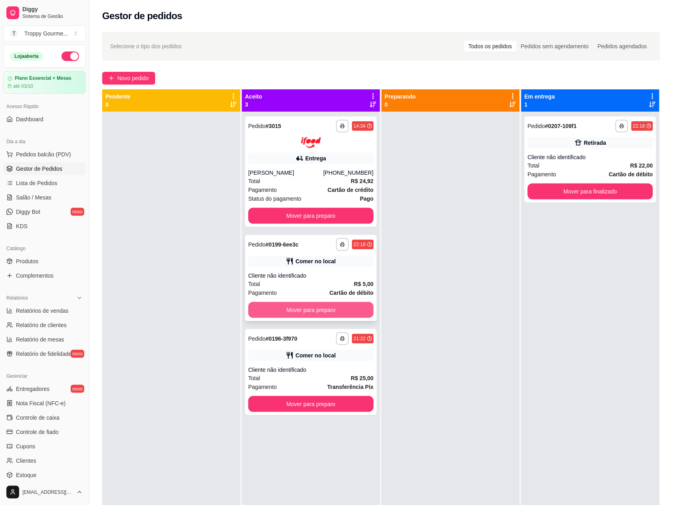
click at [345, 308] on button "Mover para preparo" at bounding box center [310, 310] width 125 height 16
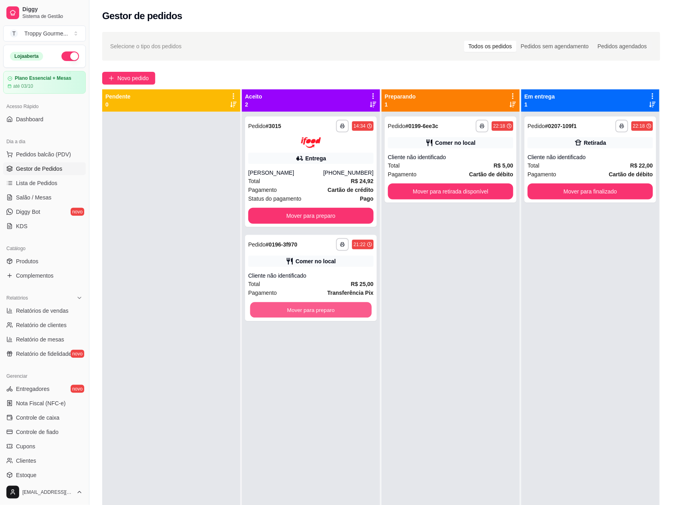
click at [345, 307] on button "Mover para preparo" at bounding box center [311, 310] width 122 height 16
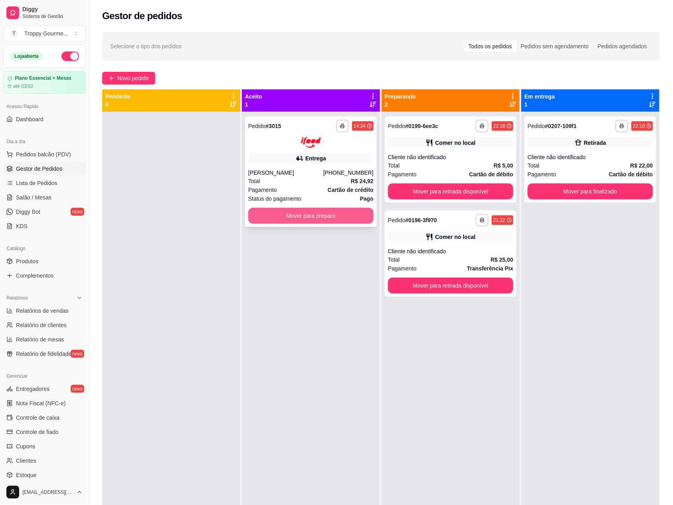
click at [332, 215] on button "Mover para preparo" at bounding box center [310, 216] width 125 height 16
click at [332, 215] on button "Mover para preparo" at bounding box center [311, 216] width 122 height 16
click at [332, 215] on div "Mover para preparo" at bounding box center [310, 216] width 125 height 16
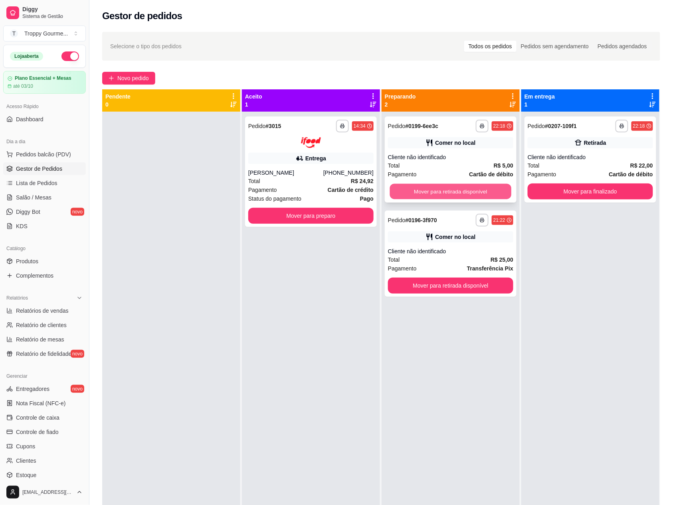
click at [471, 189] on button "Mover para retirada disponível" at bounding box center [451, 192] width 122 height 16
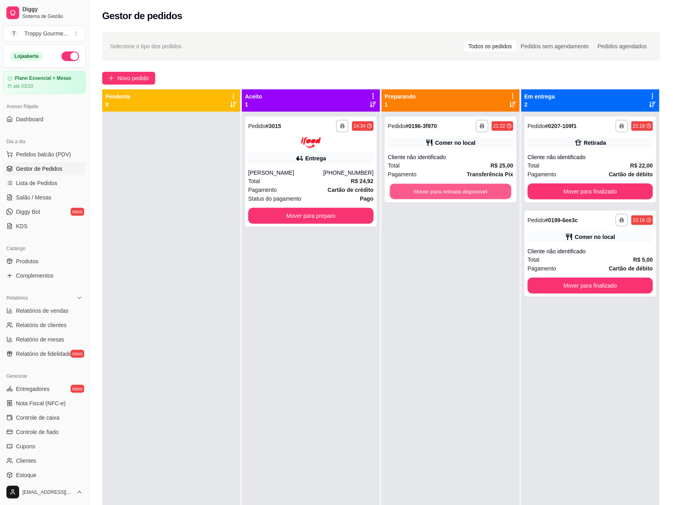
click at [471, 189] on button "Mover para retirada disponível" at bounding box center [451, 192] width 122 height 16
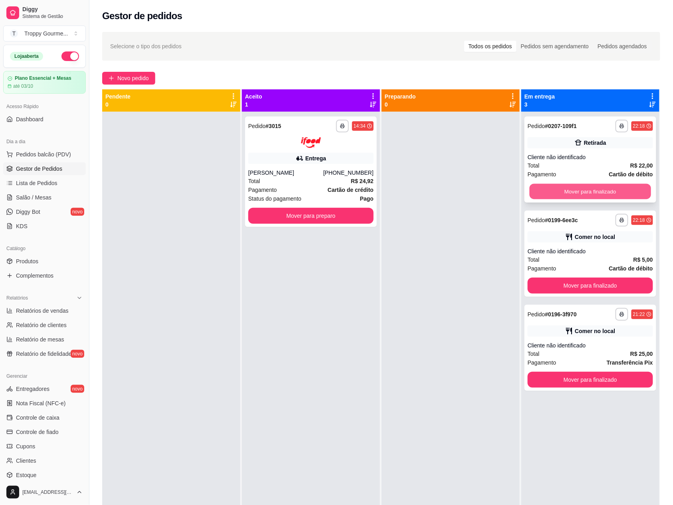
click at [578, 191] on button "Mover para finalizado" at bounding box center [590, 192] width 122 height 16
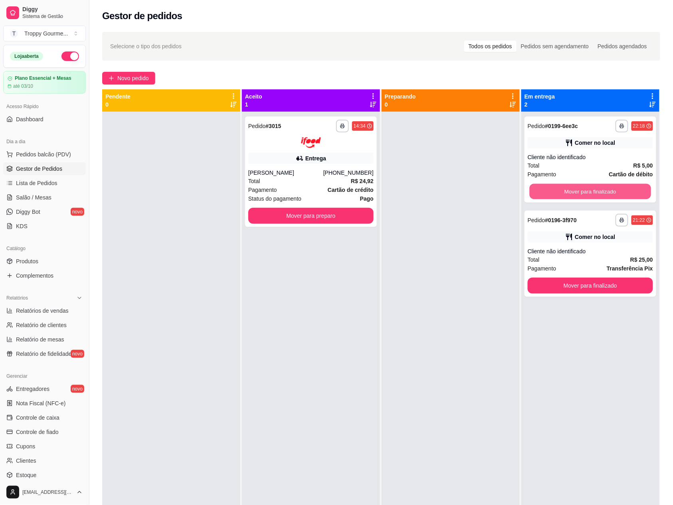
click at [578, 191] on button "Mover para finalizado" at bounding box center [590, 192] width 122 height 16
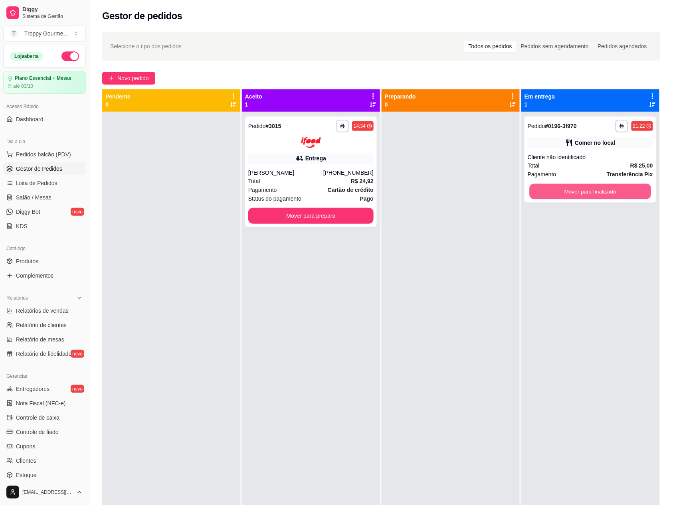
click at [578, 191] on button "Mover para finalizado" at bounding box center [590, 192] width 122 height 16
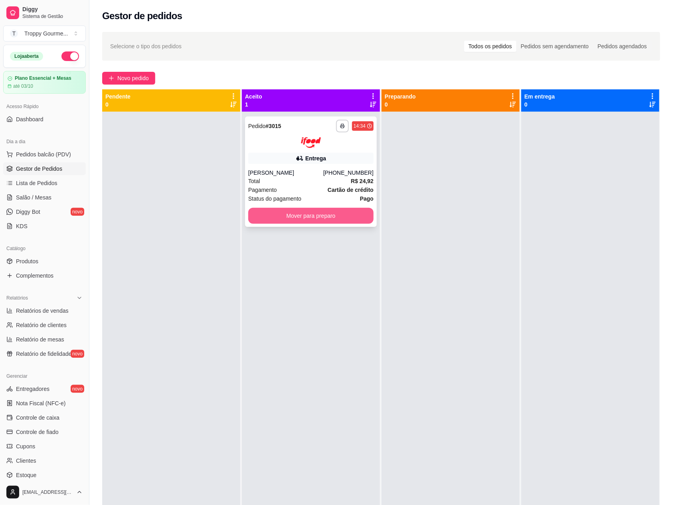
click at [334, 211] on button "Mover para preparo" at bounding box center [310, 216] width 125 height 16
click at [343, 218] on button "Mover para preparo" at bounding box center [311, 216] width 122 height 16
click at [339, 211] on button "Mover para preparo" at bounding box center [310, 216] width 125 height 16
click at [339, 214] on button "Mover para preparo" at bounding box center [310, 216] width 125 height 16
click at [188, 288] on div at bounding box center [171, 364] width 138 height 505
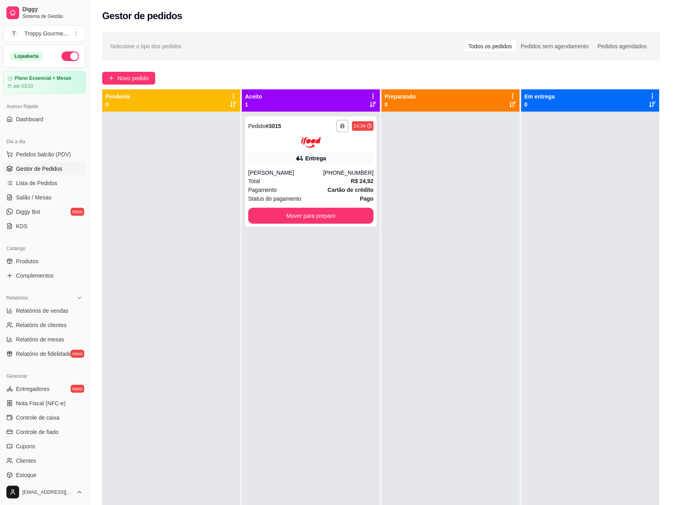
click at [189, 286] on div at bounding box center [171, 364] width 138 height 505
click at [191, 286] on div at bounding box center [171, 364] width 138 height 505
click at [50, 154] on span "Pedidos balcão (PDV)" at bounding box center [43, 154] width 55 height 8
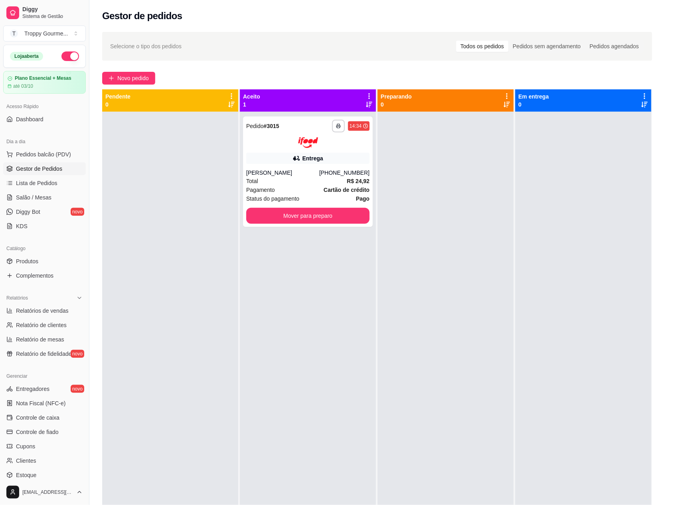
click at [58, 150] on img at bounding box center [56, 155] width 74 height 51
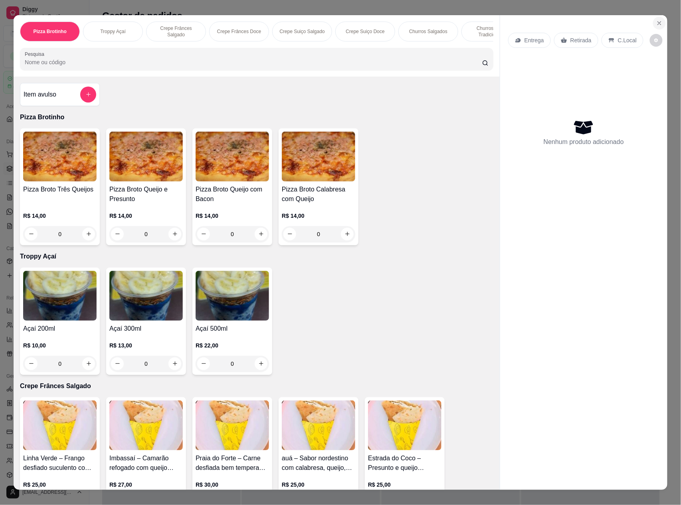
click at [656, 22] on icon "Close" at bounding box center [659, 23] width 6 height 6
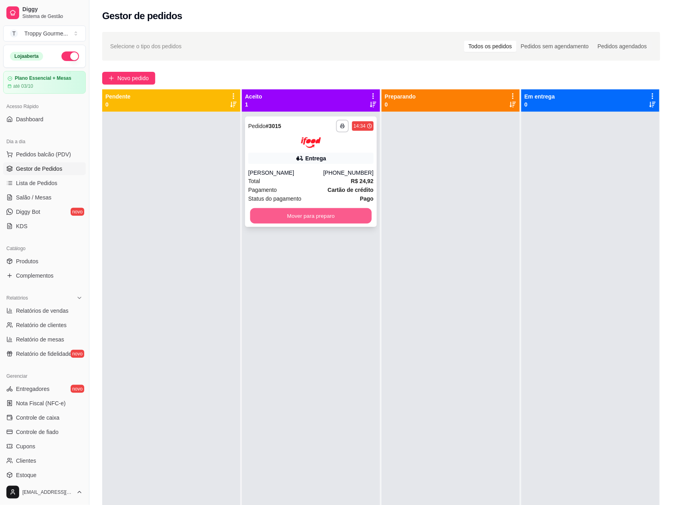
click at [337, 210] on button "Mover para preparo" at bounding box center [311, 216] width 122 height 16
click at [337, 210] on div "Mover para preparo" at bounding box center [310, 216] width 125 height 16
